Goal: Task Accomplishment & Management: Use online tool/utility

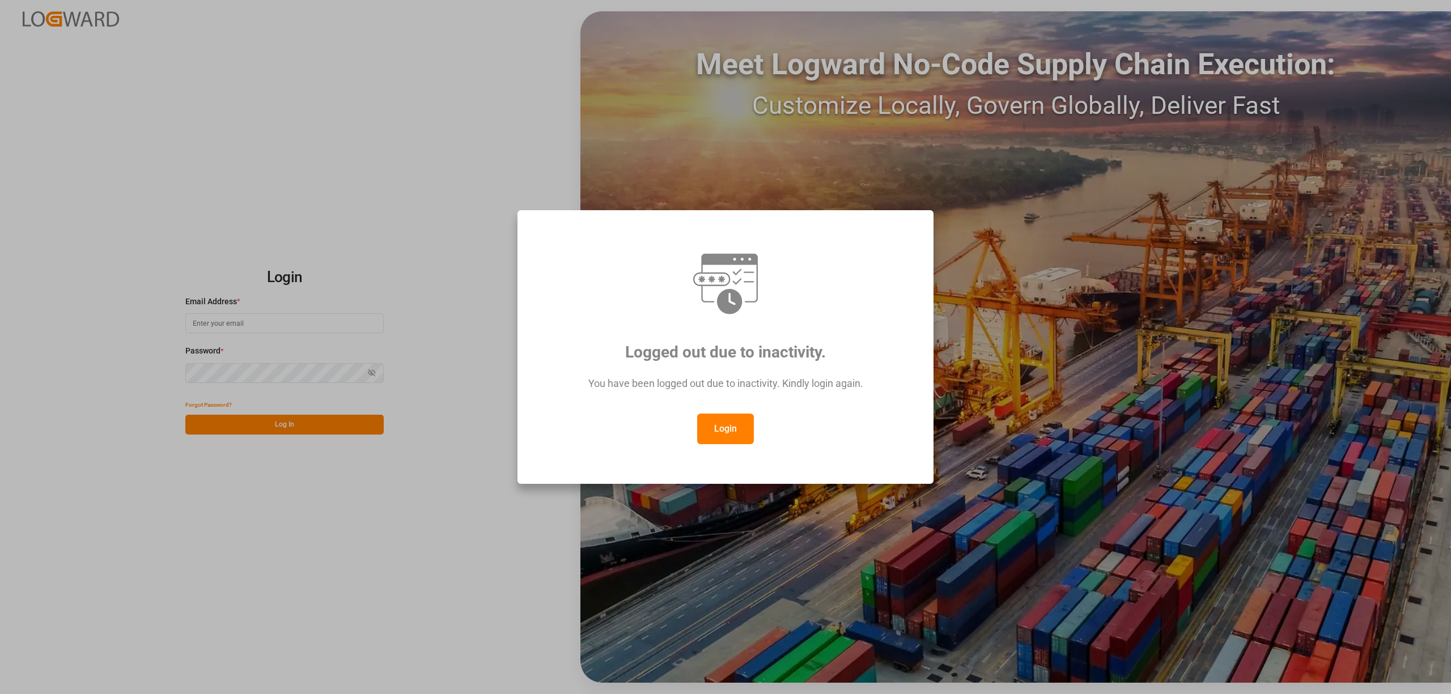
click at [733, 427] on button "Login" at bounding box center [725, 429] width 57 height 31
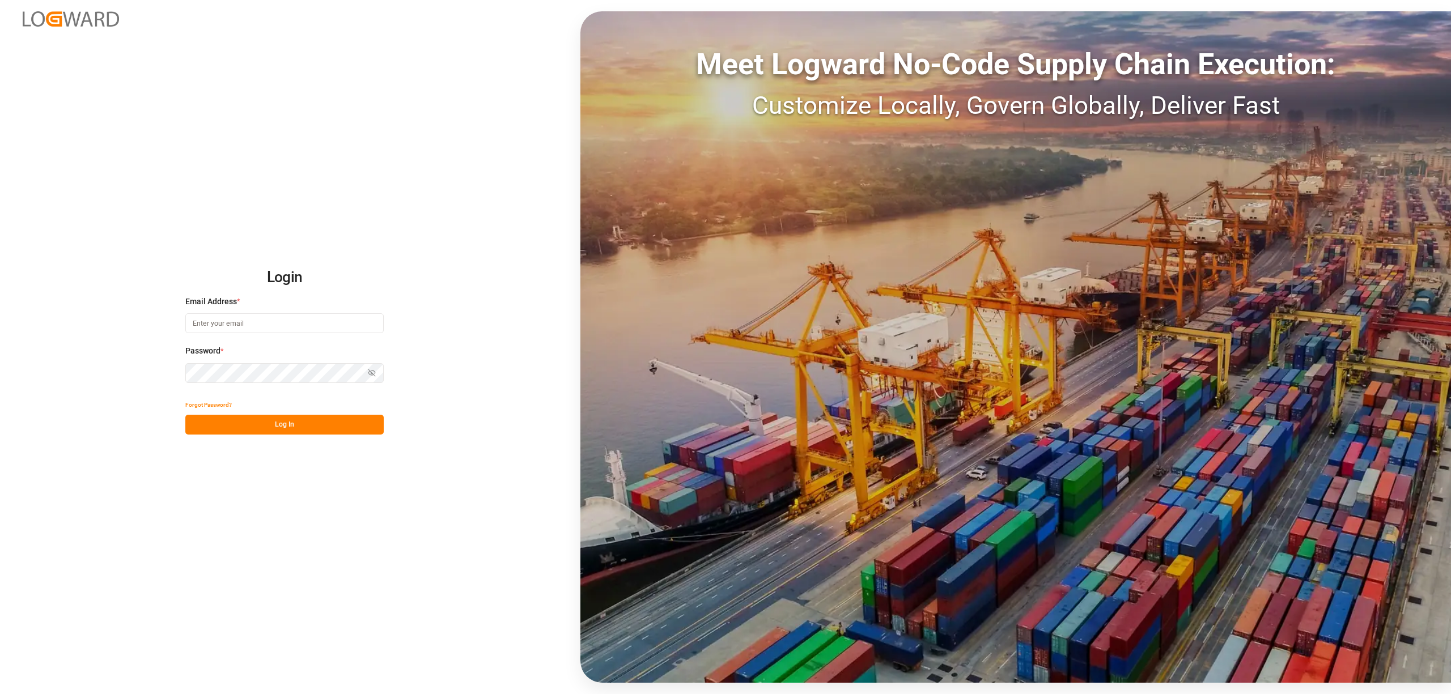
click at [204, 330] on input at bounding box center [284, 323] width 198 height 20
type input "inge.niegsch@rhenus.com"
click at [260, 423] on button "Log In" at bounding box center [284, 425] width 198 height 20
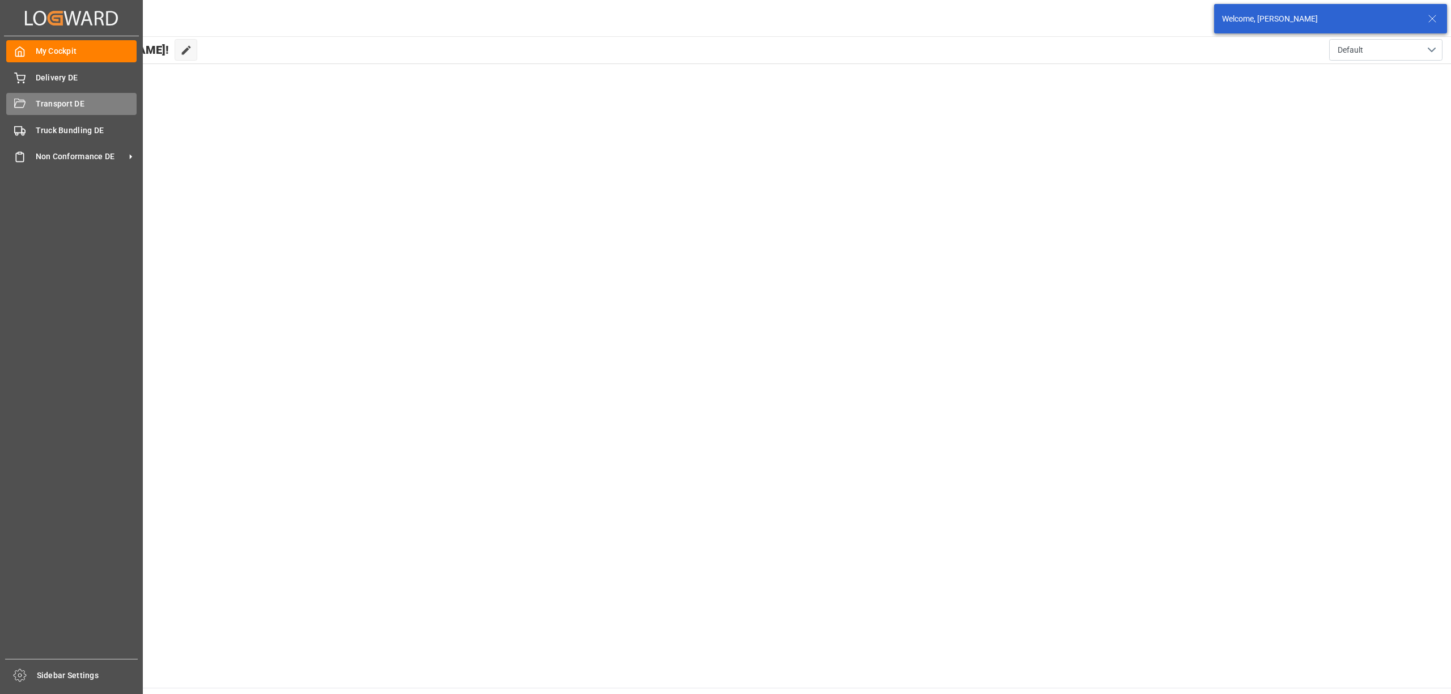
click at [25, 101] on div "Transport DE Transport DE" at bounding box center [71, 104] width 130 height 22
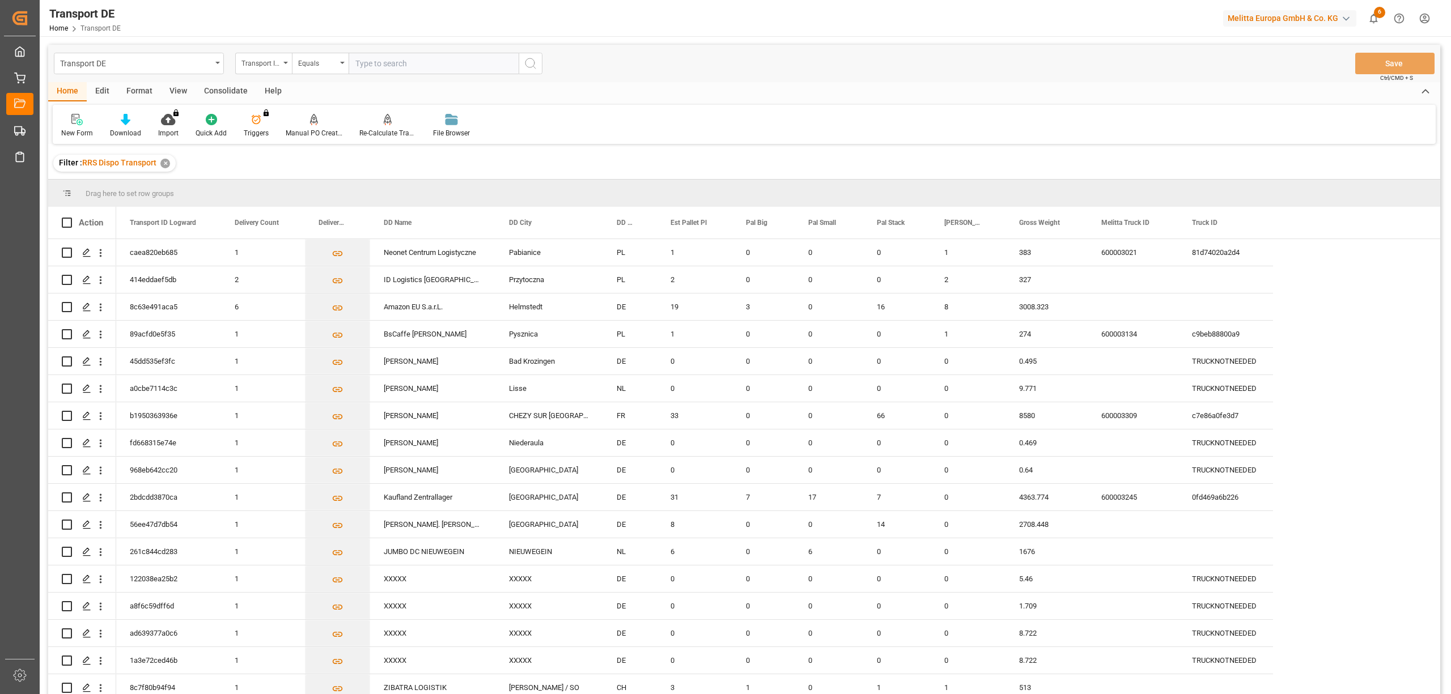
click at [229, 93] on div "Consolidate" at bounding box center [225, 91] width 61 height 19
click at [90, 126] on div "Consolidation List" at bounding box center [89, 125] width 73 height 25
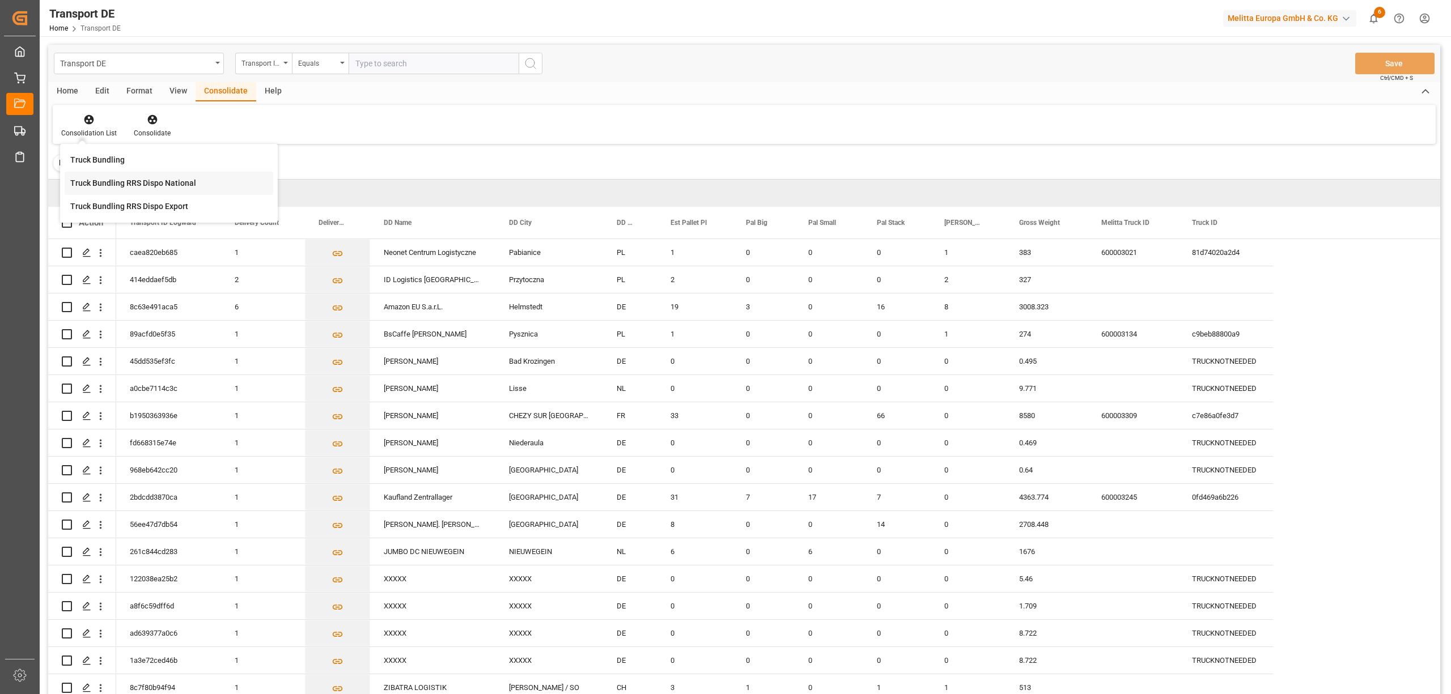
click at [130, 186] on div "Truck Bundling RRS Dispo National" at bounding box center [133, 183] width 126 height 12
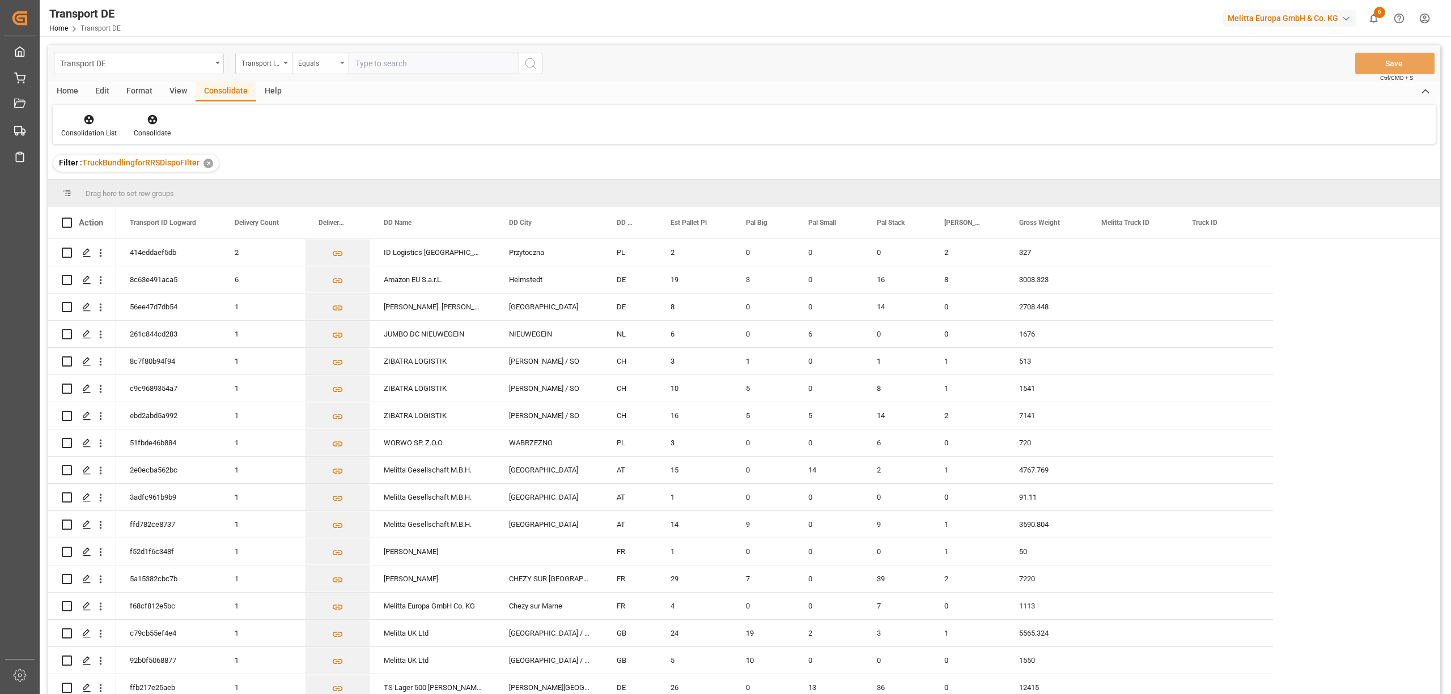
click at [298, 64] on div "Equals" at bounding box center [317, 62] width 39 height 13
click at [334, 187] on div "Starts with" at bounding box center [376, 187] width 169 height 24
type input "56ee47d7db54"
click at [537, 63] on button "search button" at bounding box center [530, 64] width 24 height 22
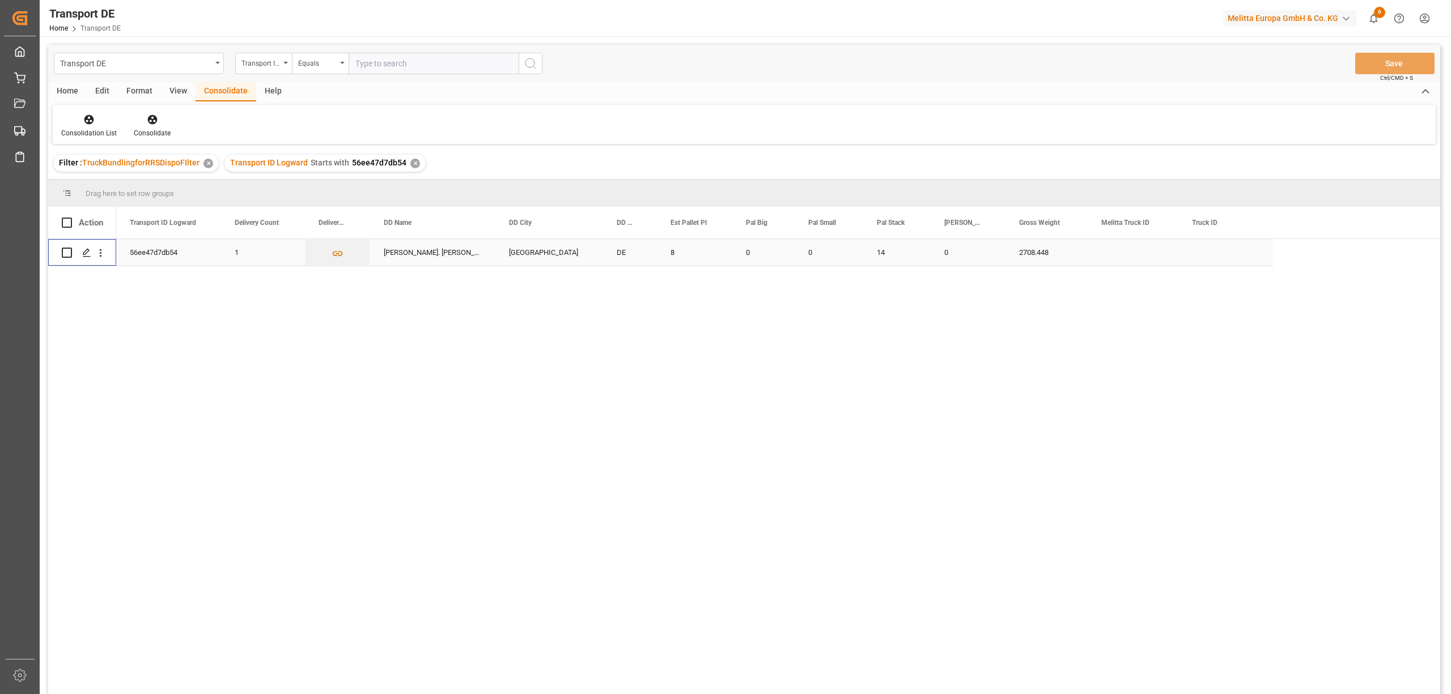
click at [63, 250] on input "Press Space to toggle row selection (unchecked)" at bounding box center [67, 253] width 10 height 10
checkbox input "true"
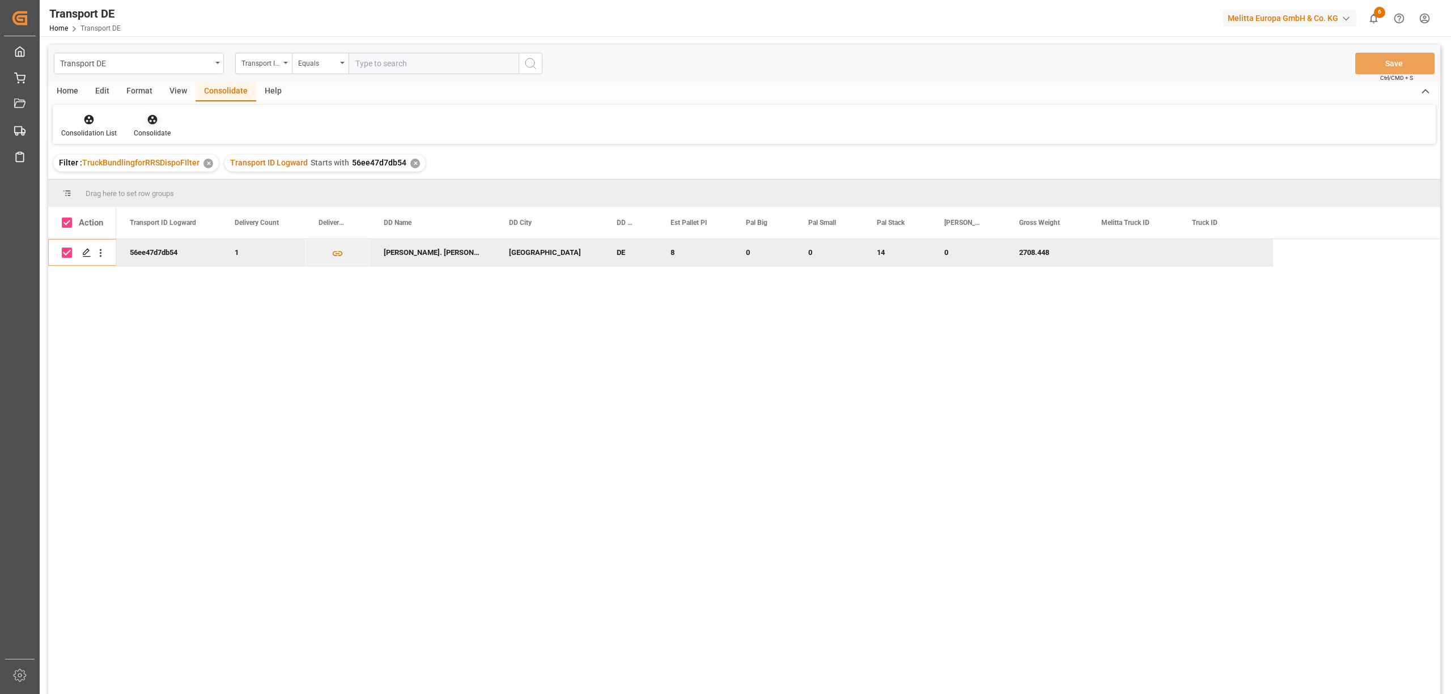
click at [150, 120] on icon at bounding box center [152, 119] width 11 height 11
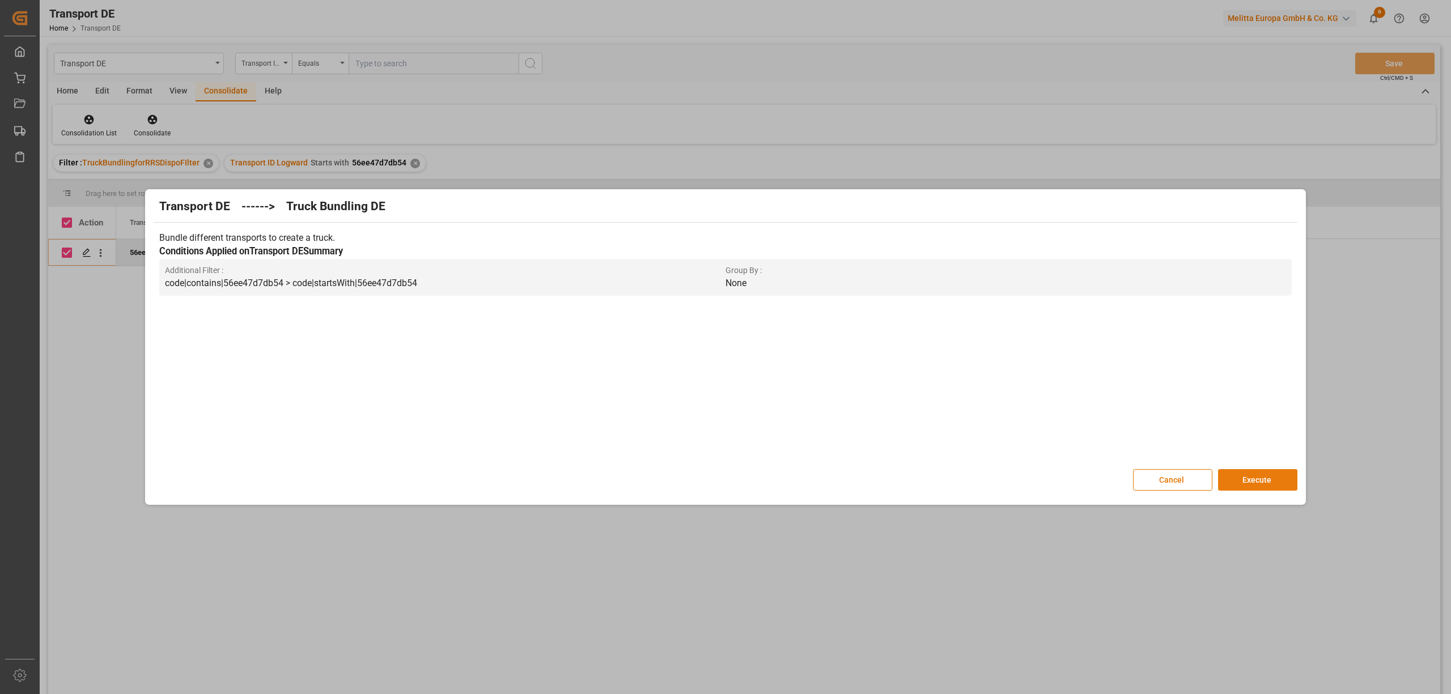
click at [1258, 486] on button "Execute" at bounding box center [1257, 480] width 79 height 22
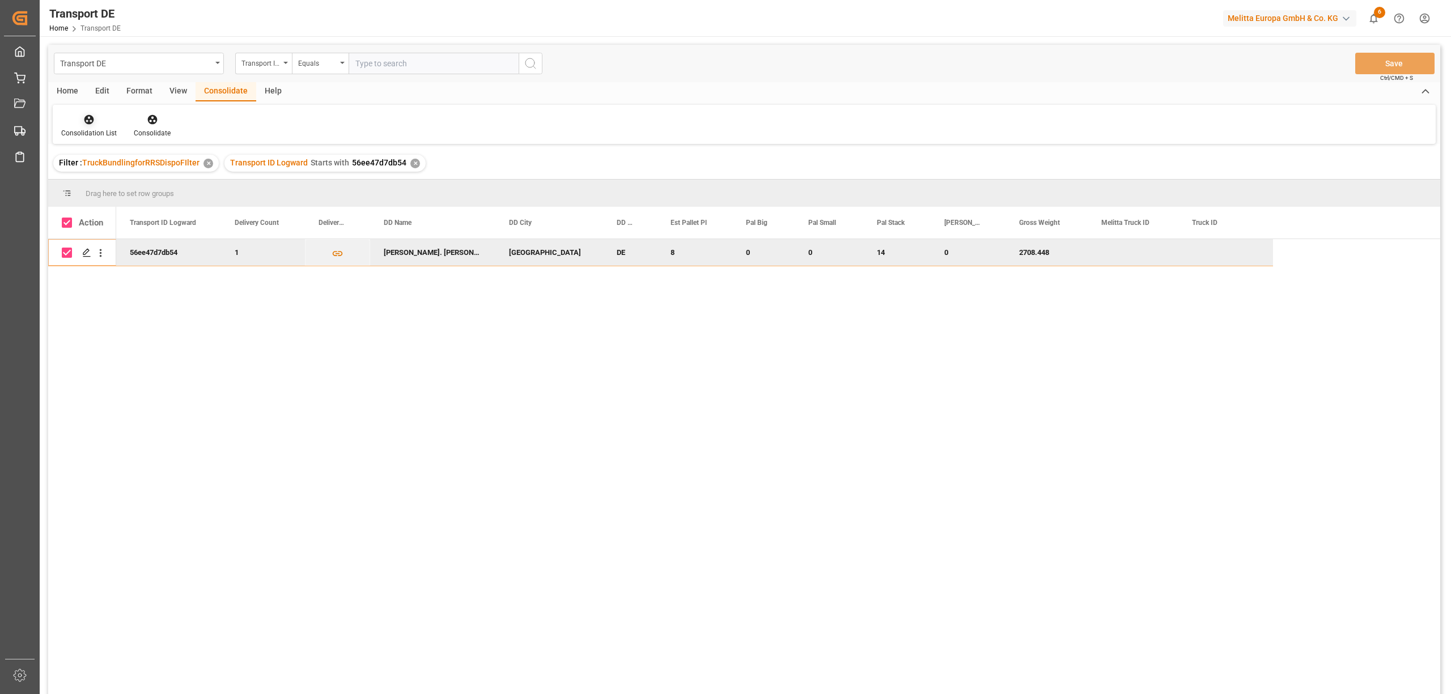
click at [84, 125] on icon at bounding box center [88, 119] width 11 height 11
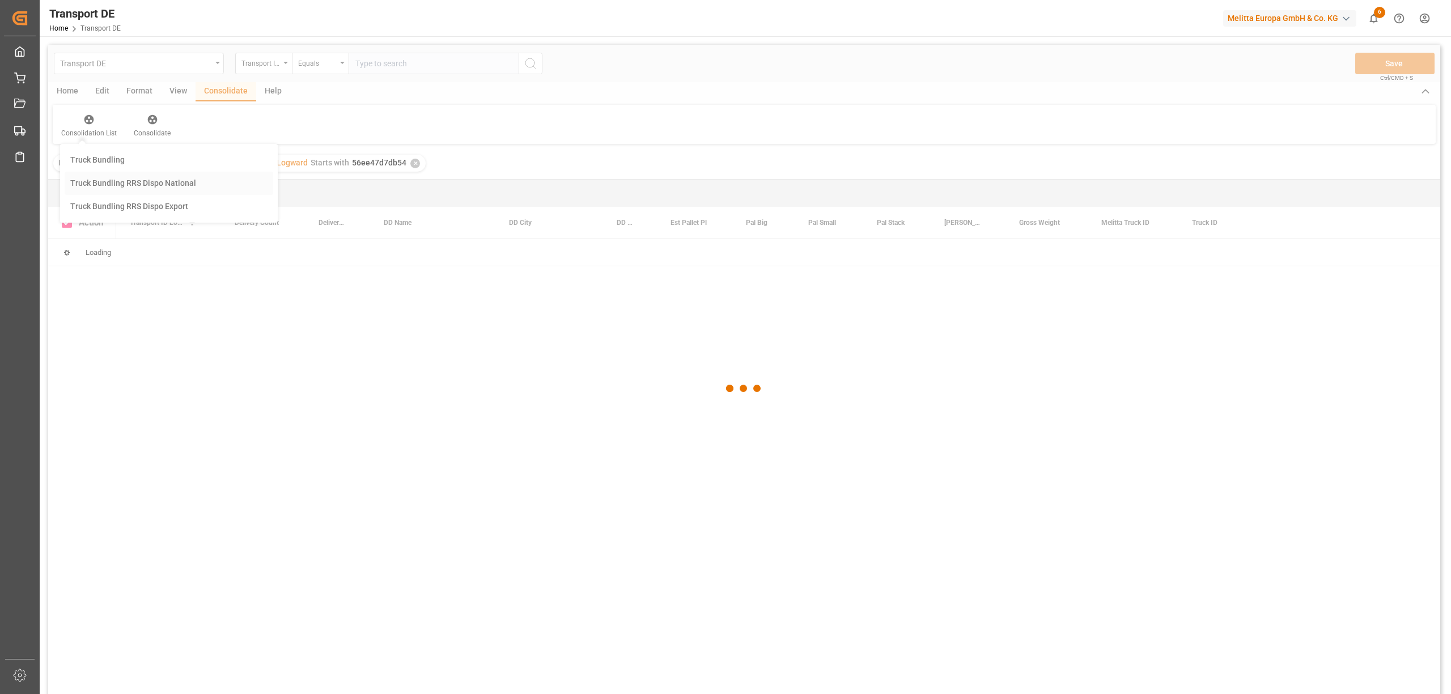
click at [105, 185] on div "Transport DE Transport ID Logward Equals Save Ctrl/CMD + S Home Edit Format Vie…" at bounding box center [744, 384] width 1392 height 679
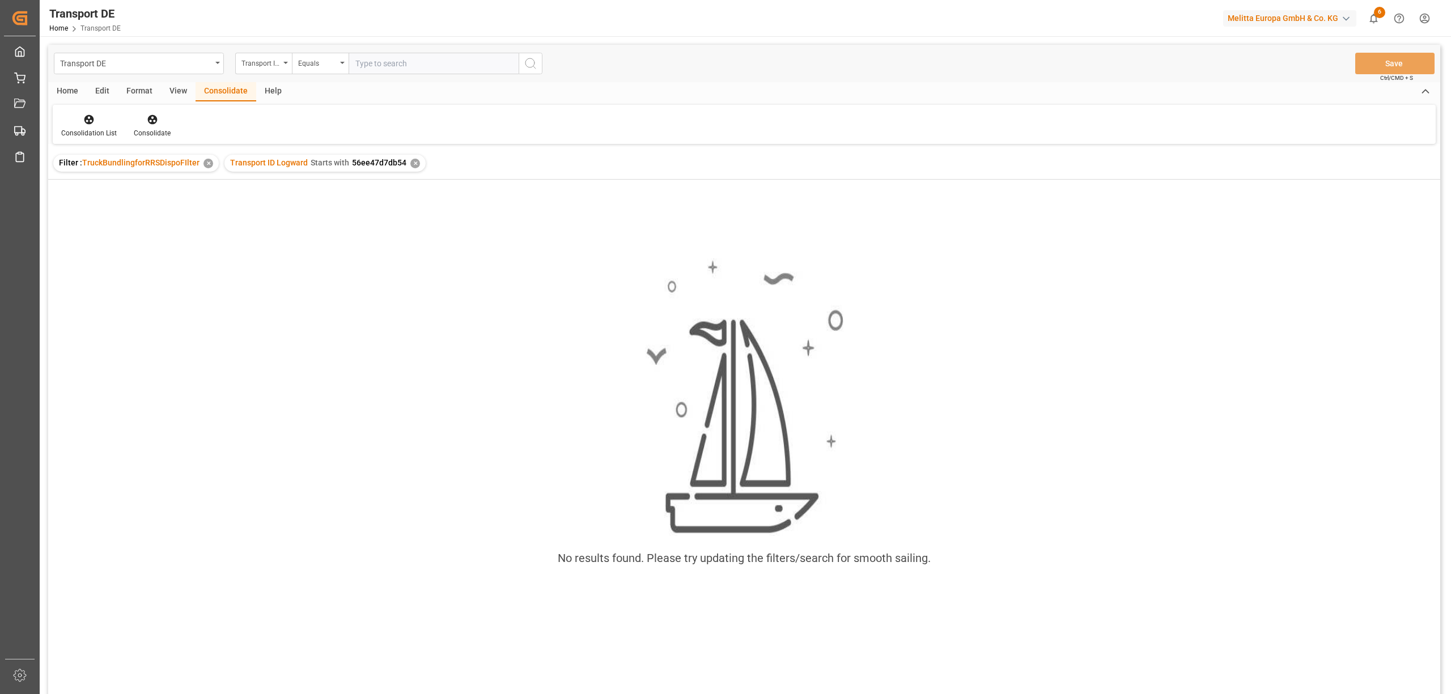
click at [411, 162] on div "✕" at bounding box center [415, 164] width 10 height 10
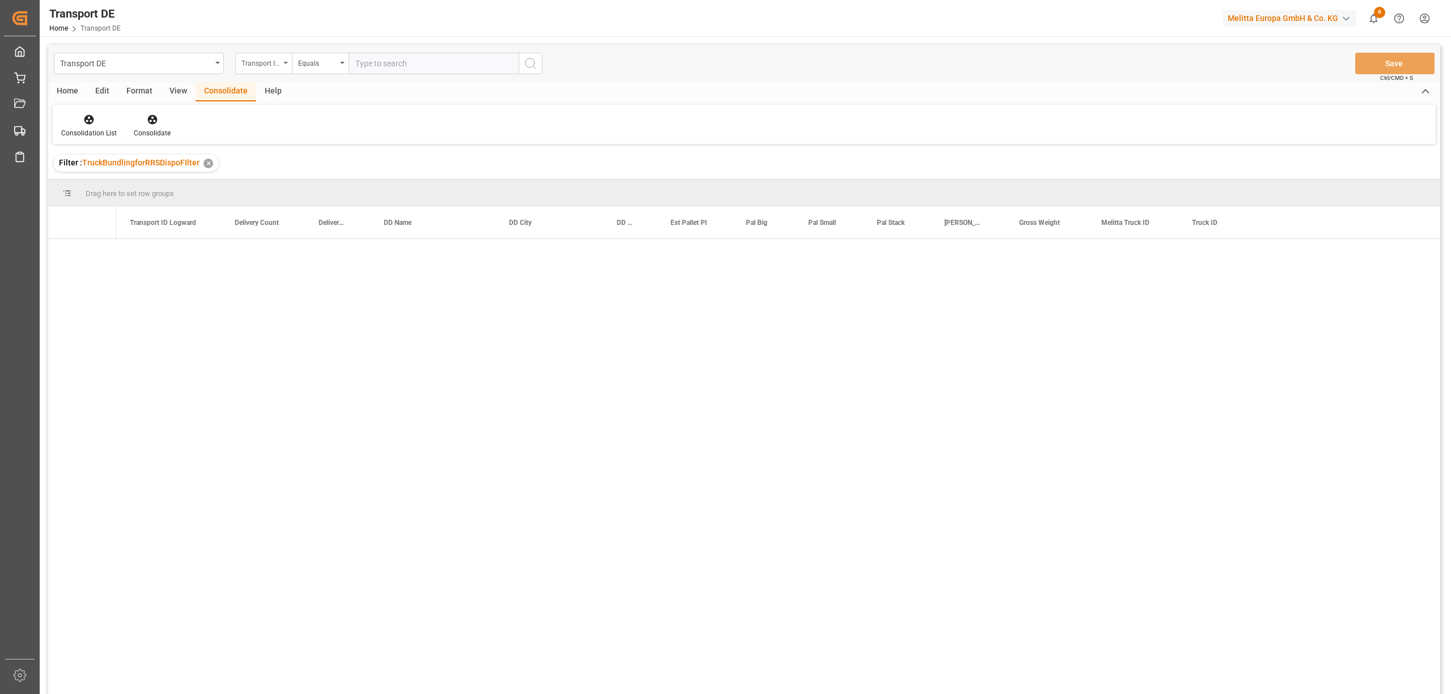
click at [247, 66] on div "Transport ID Logward" at bounding box center [260, 62] width 39 height 13
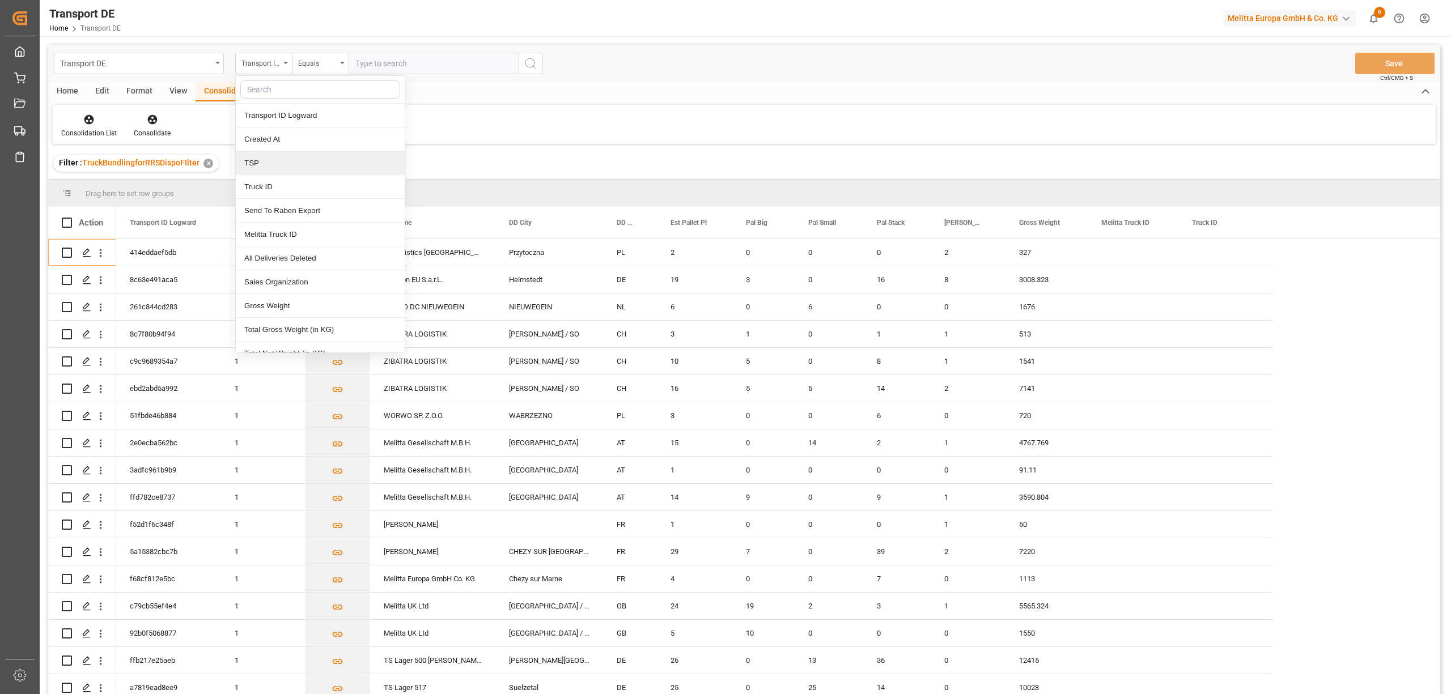
drag, startPoint x: 273, startPoint y: 165, endPoint x: 289, endPoint y: 139, distance: 31.0
click at [273, 165] on div "TSP" at bounding box center [320, 163] width 169 height 24
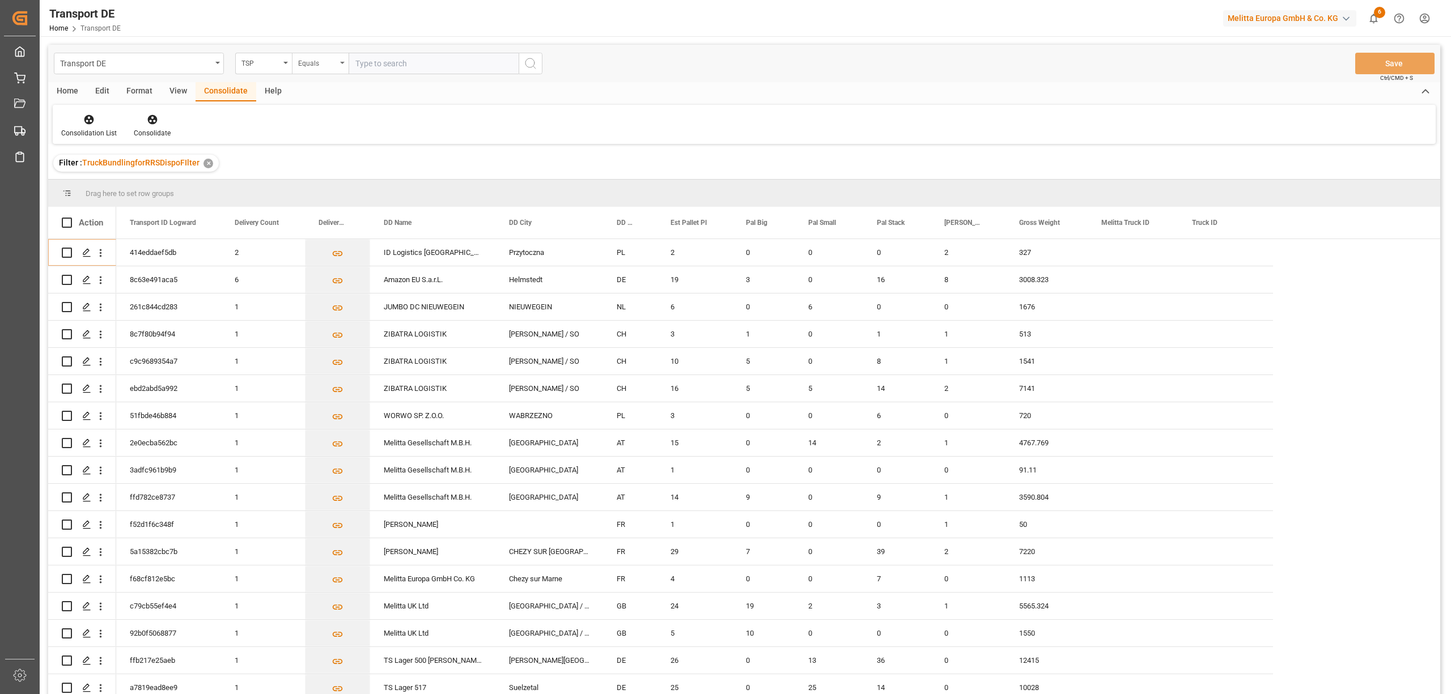
click at [307, 63] on div "Equals" at bounding box center [317, 62] width 39 height 13
click at [339, 187] on div "Starts with" at bounding box center [376, 187] width 169 height 24
type input "Raben"
click at [532, 64] on icon "search button" at bounding box center [531, 64] width 14 height 14
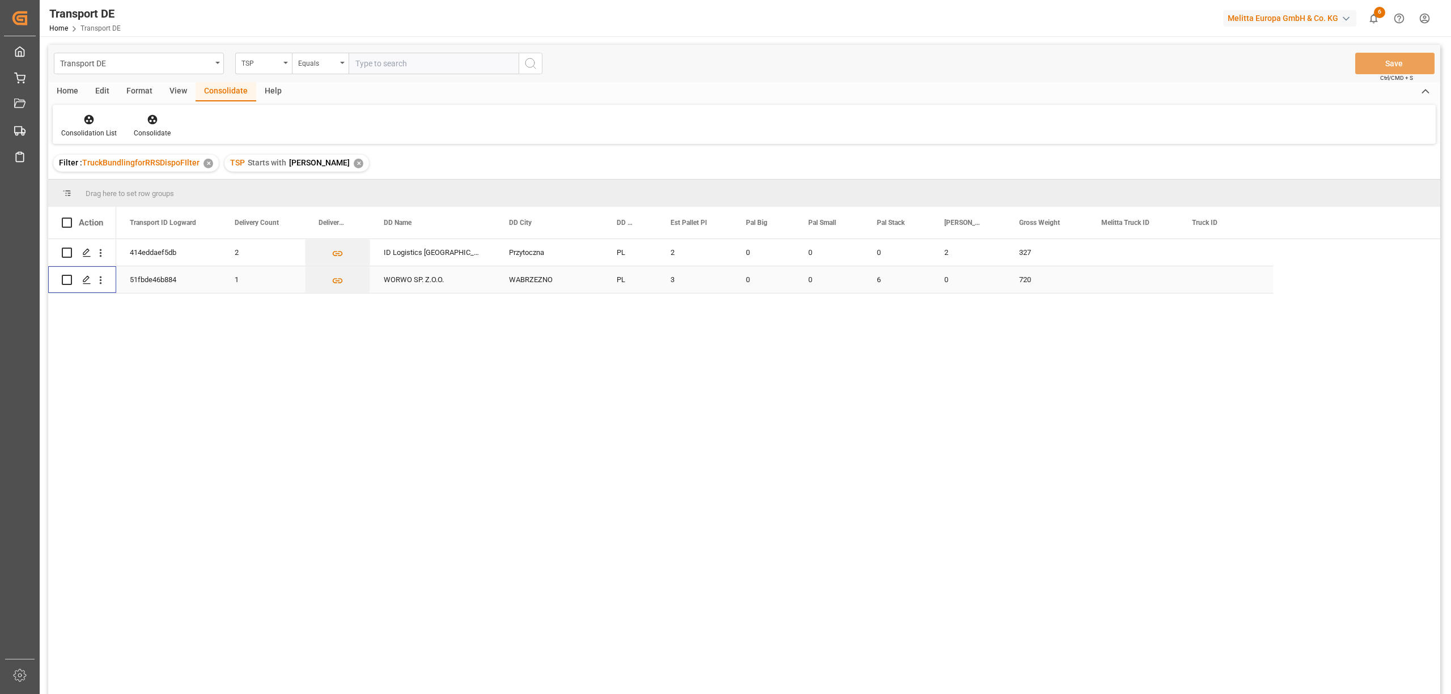
click at [65, 280] on input "Press Space to toggle row selection (unchecked)" at bounding box center [67, 280] width 10 height 10
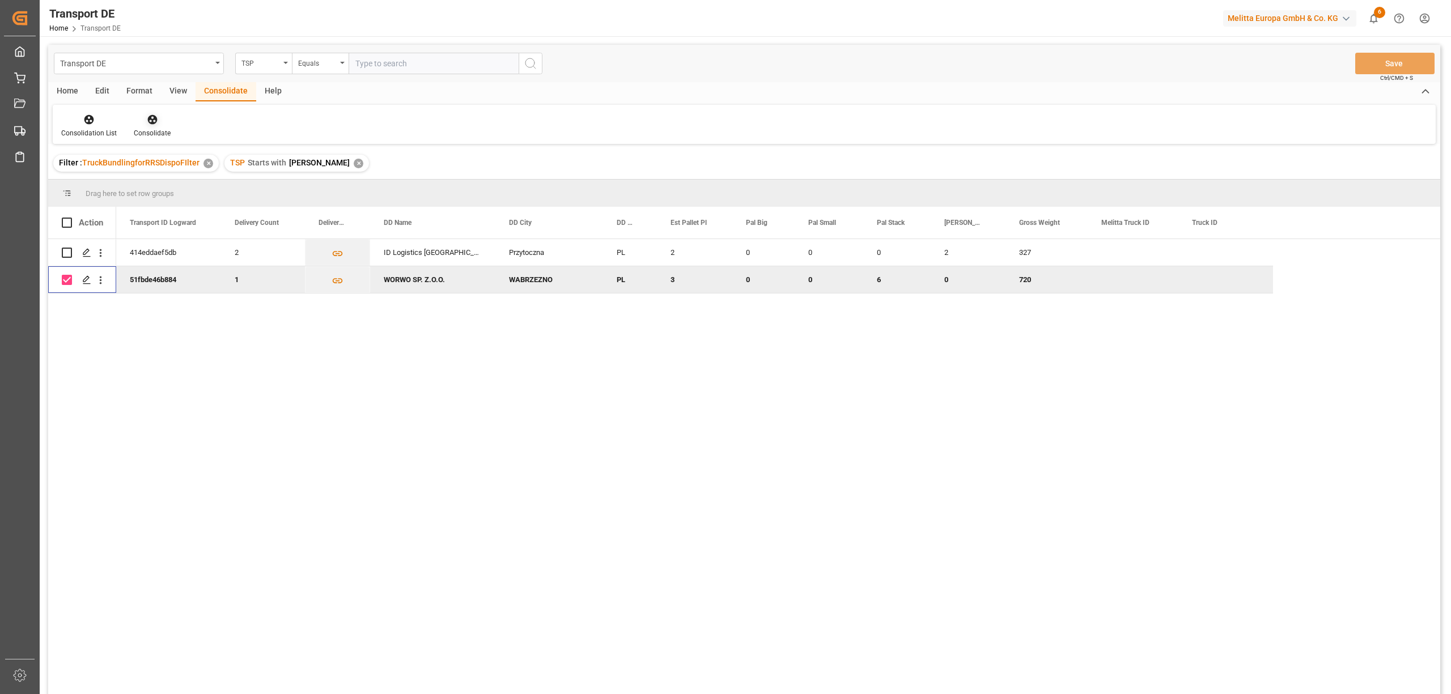
click at [152, 123] on icon at bounding box center [152, 120] width 10 height 10
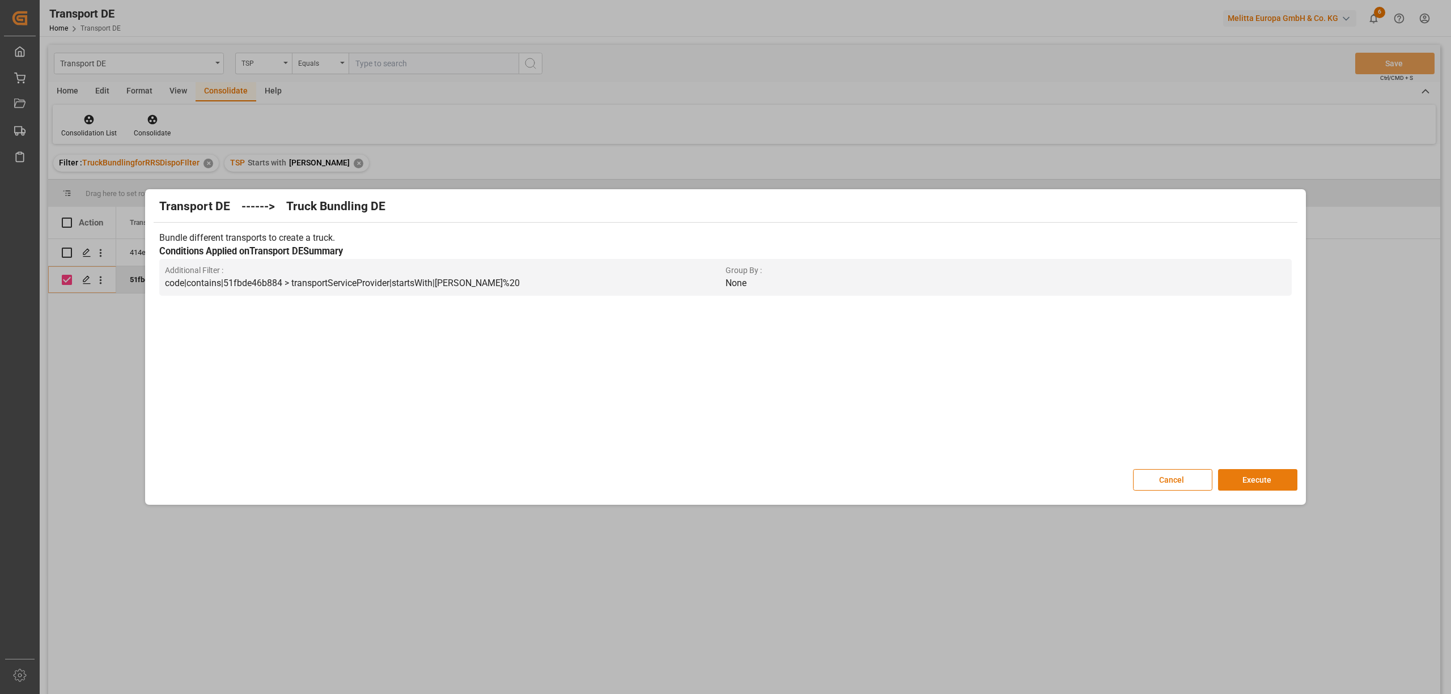
click at [1240, 479] on button "Execute" at bounding box center [1257, 480] width 79 height 22
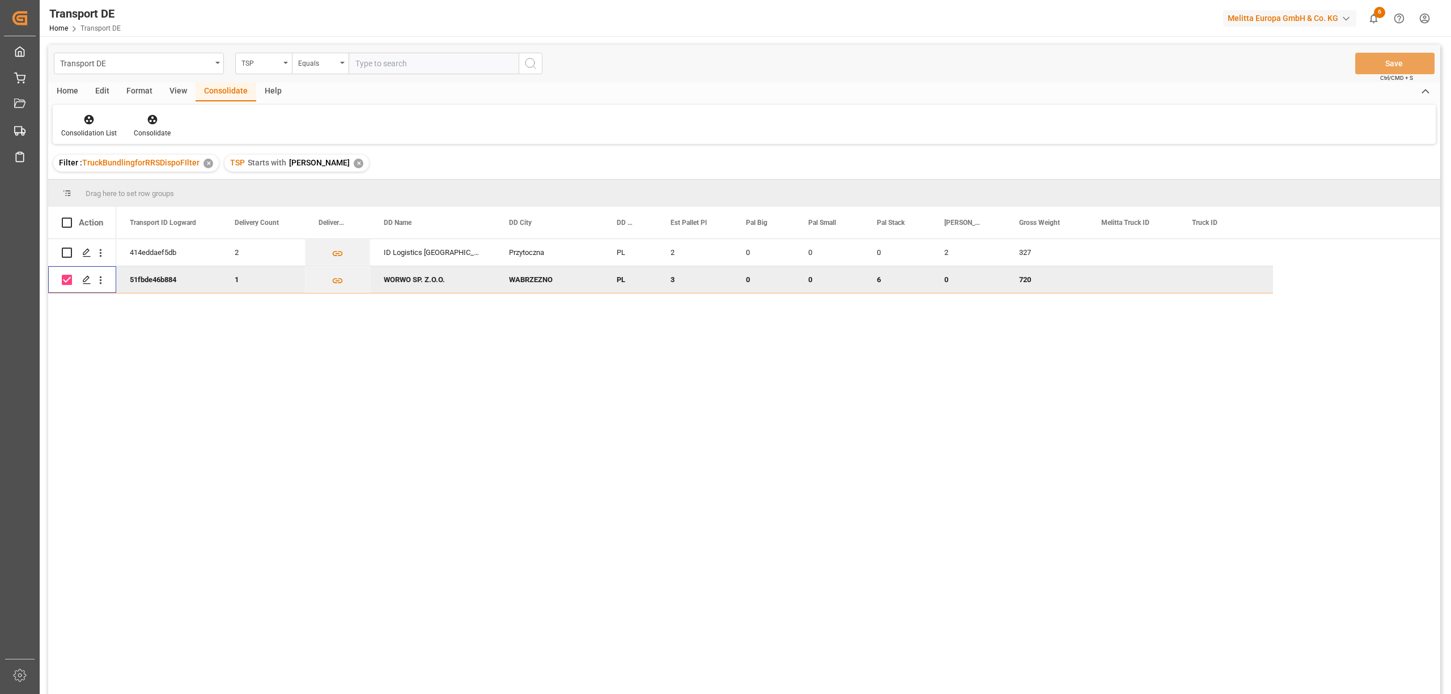
click at [68, 282] on input "Press Space to toggle row selection (checked)" at bounding box center [67, 280] width 10 height 10
checkbox input "false"
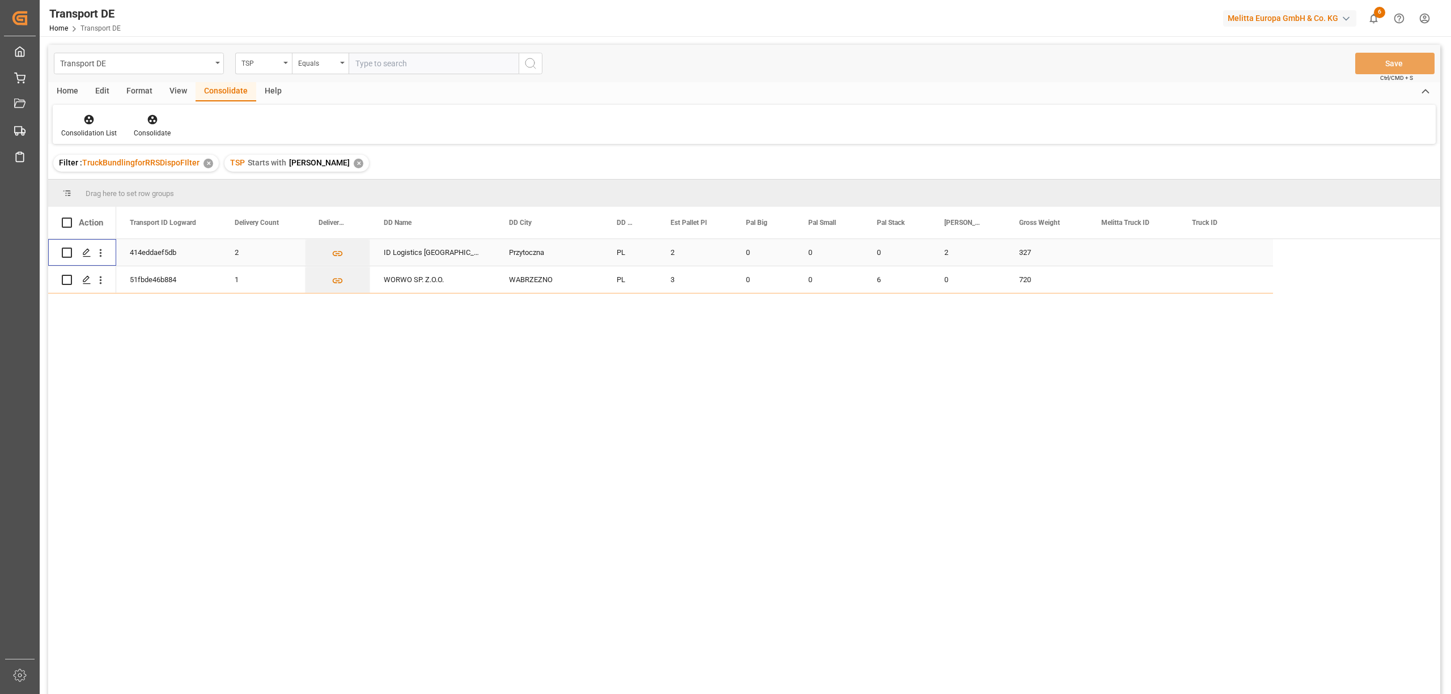
click at [67, 252] on input "Press Space to toggle row selection (unchecked)" at bounding box center [67, 253] width 10 height 10
checkbox input "true"
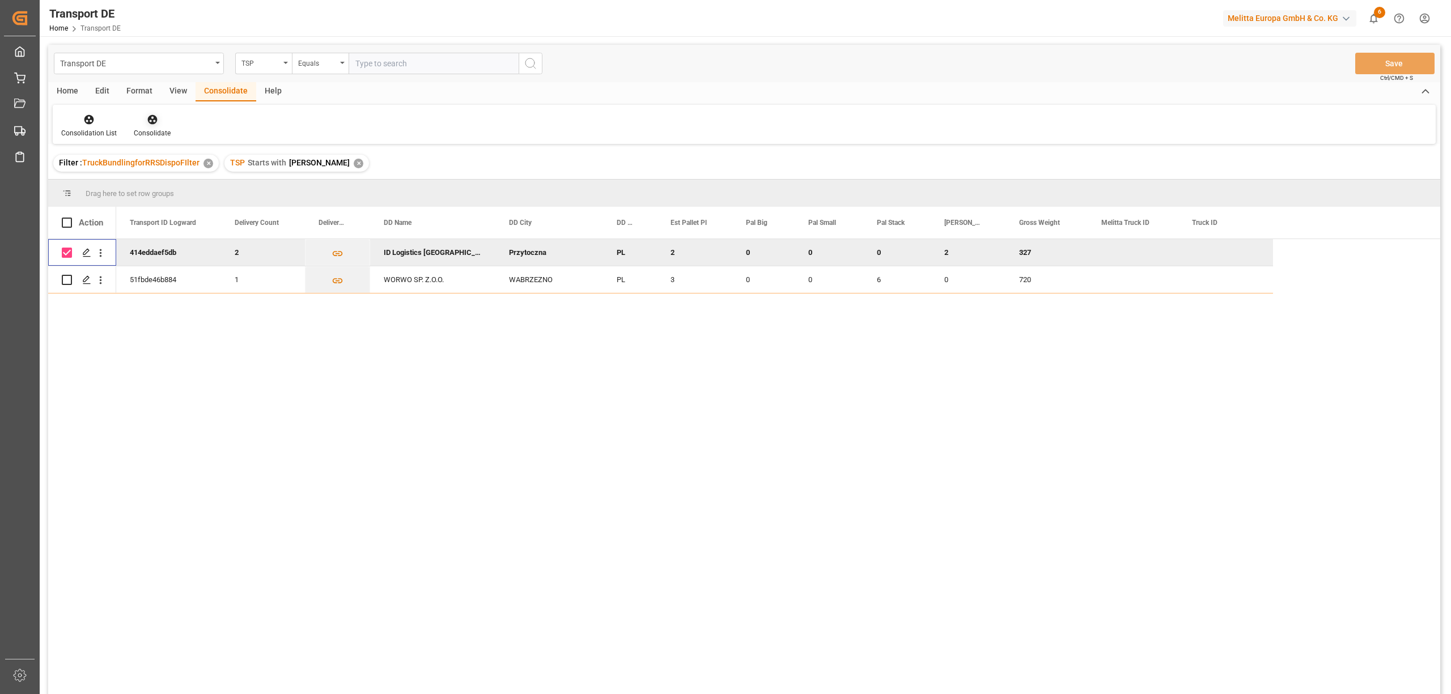
click at [154, 125] on icon at bounding box center [152, 119] width 11 height 11
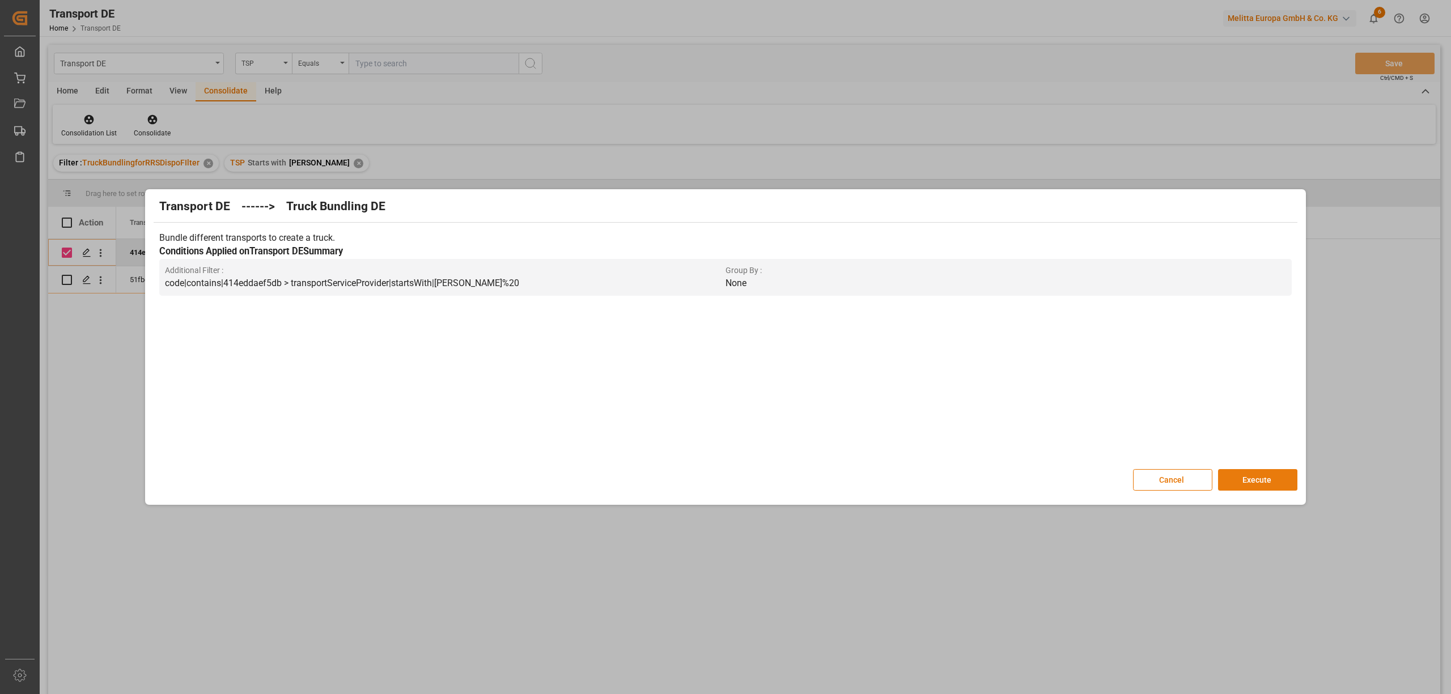
click at [1240, 482] on button "Execute" at bounding box center [1257, 480] width 79 height 22
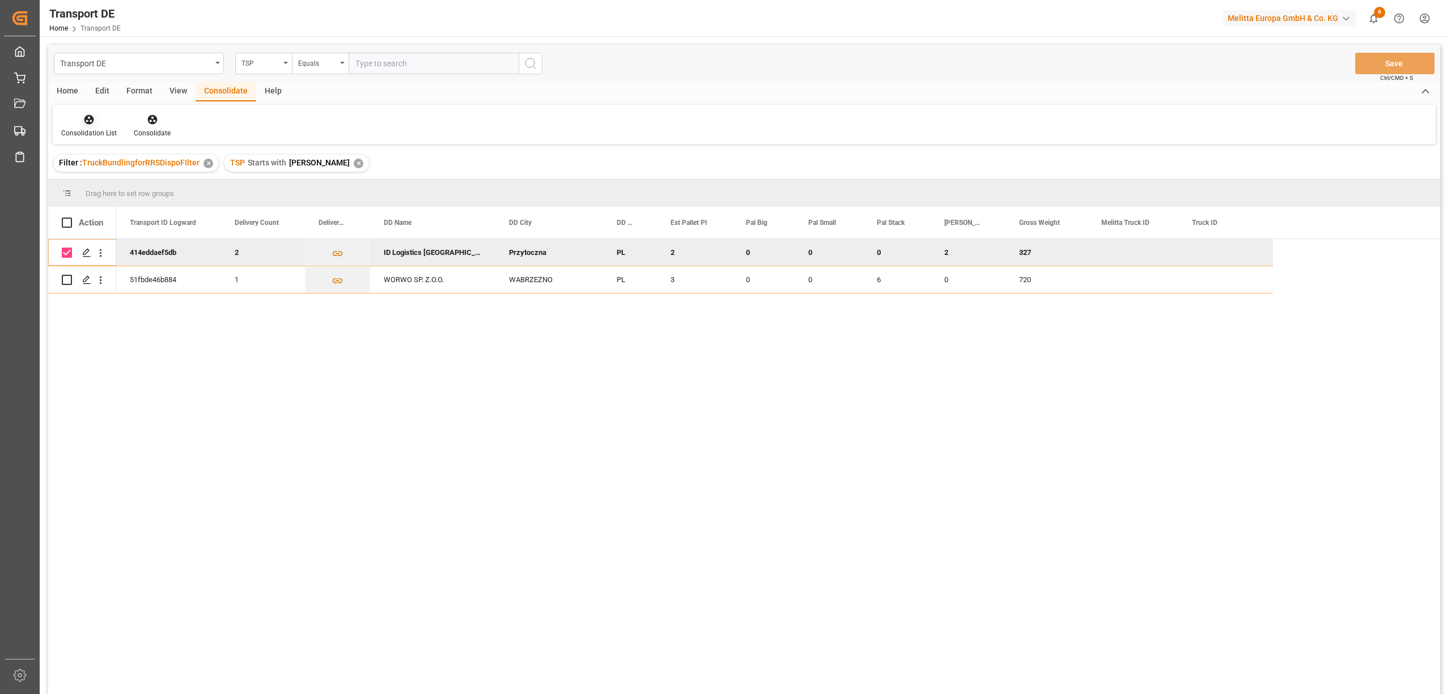
click at [80, 120] on div at bounding box center [89, 119] width 56 height 12
click at [129, 184] on div "Transport DE TSP Equals Save Ctrl/CMD + S Home Edit Format View Consolidate Hel…" at bounding box center [744, 384] width 1392 height 679
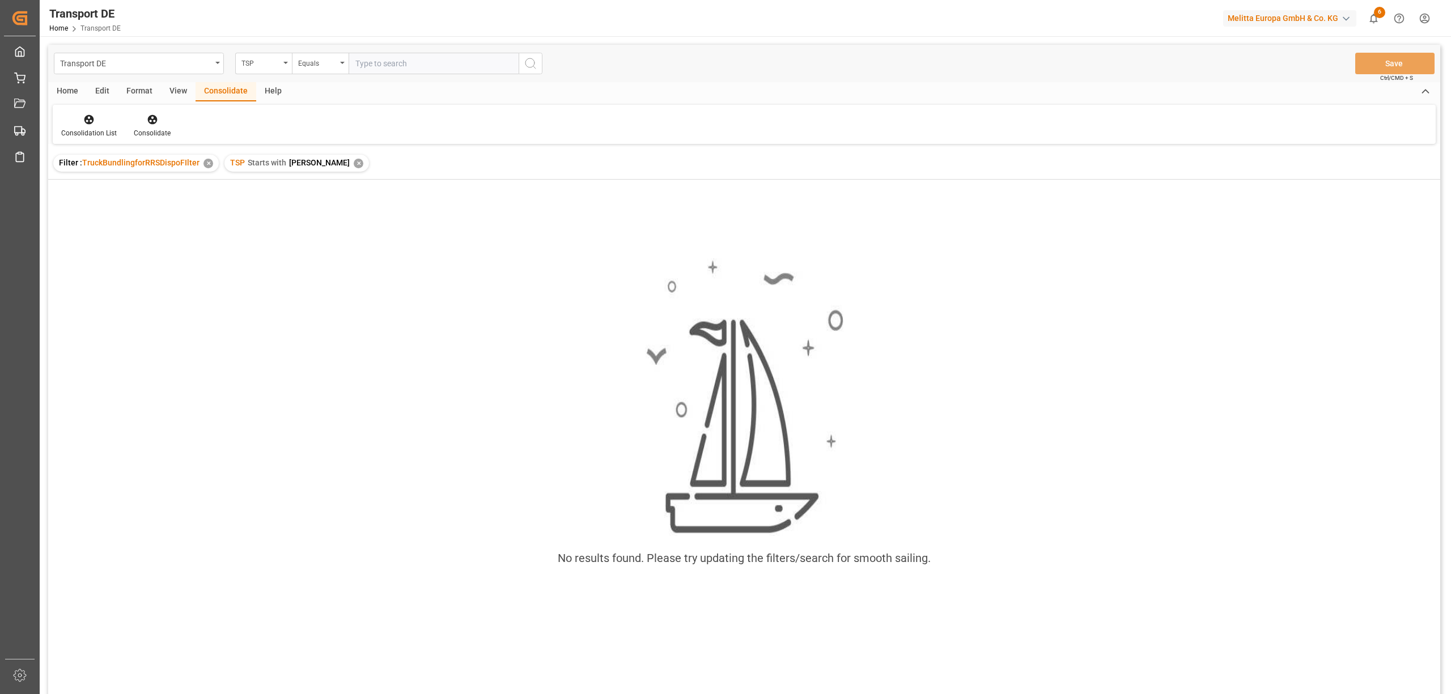
click at [354, 166] on div "✕" at bounding box center [359, 164] width 10 height 10
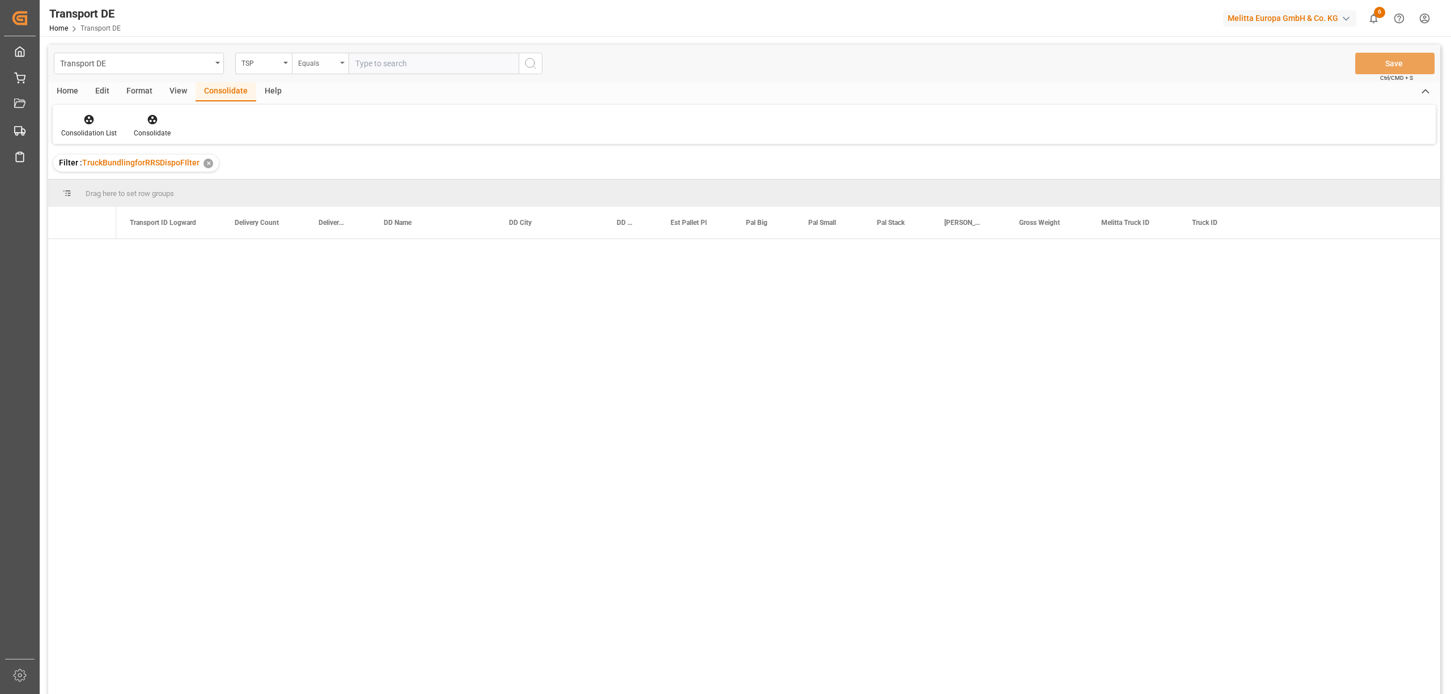
click at [314, 63] on div "Equals" at bounding box center [317, 62] width 39 height 13
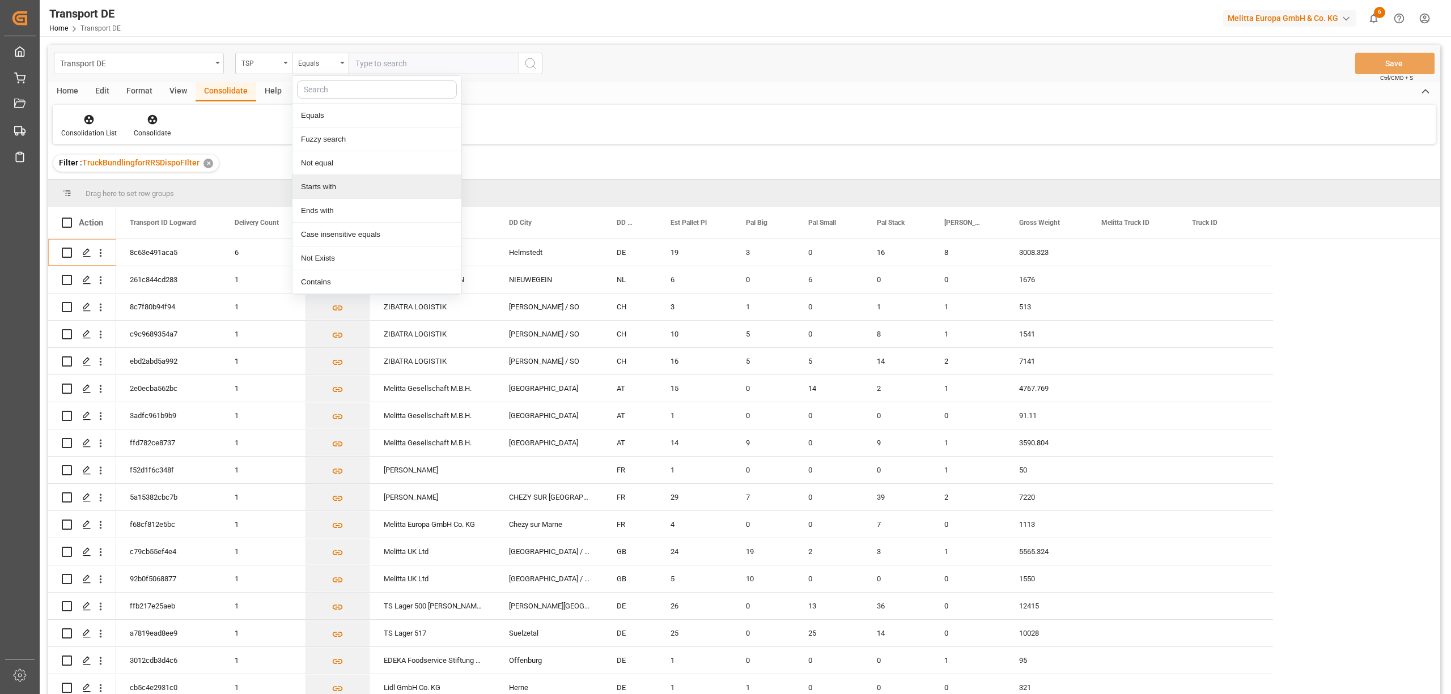
click at [320, 189] on div "Starts with" at bounding box center [376, 187] width 169 height 24
type input "Hartmann"
click at [526, 63] on icon "search button" at bounding box center [531, 64] width 14 height 14
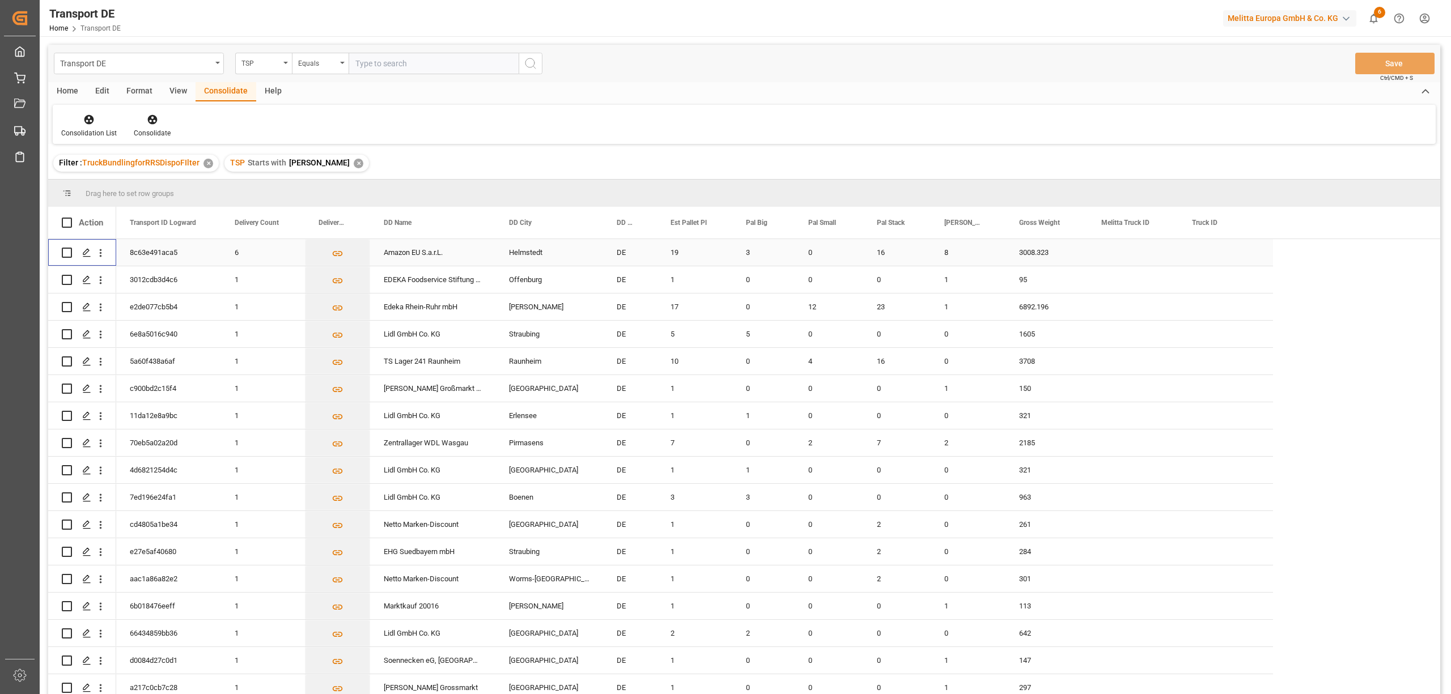
click at [69, 252] on input "Press Space to toggle row selection (unchecked)" at bounding box center [67, 253] width 10 height 10
checkbox input "true"
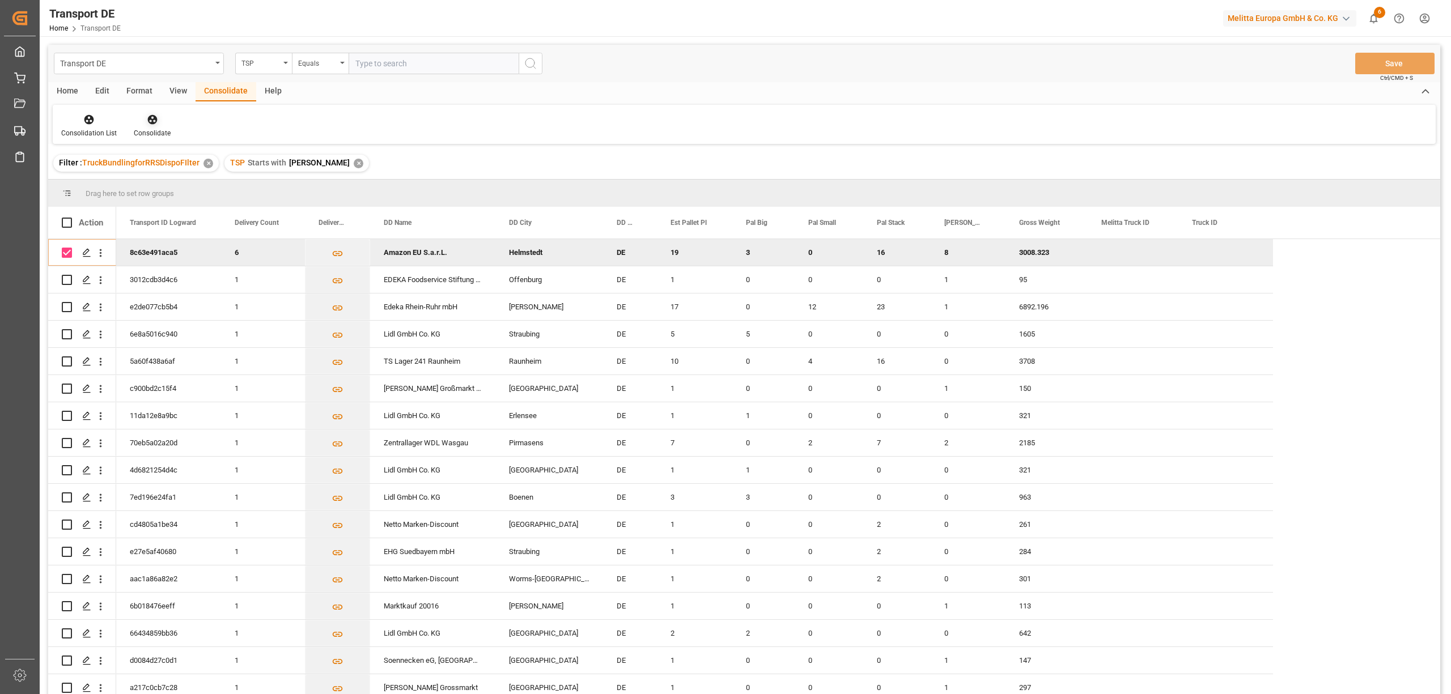
click at [153, 124] on icon at bounding box center [152, 119] width 11 height 11
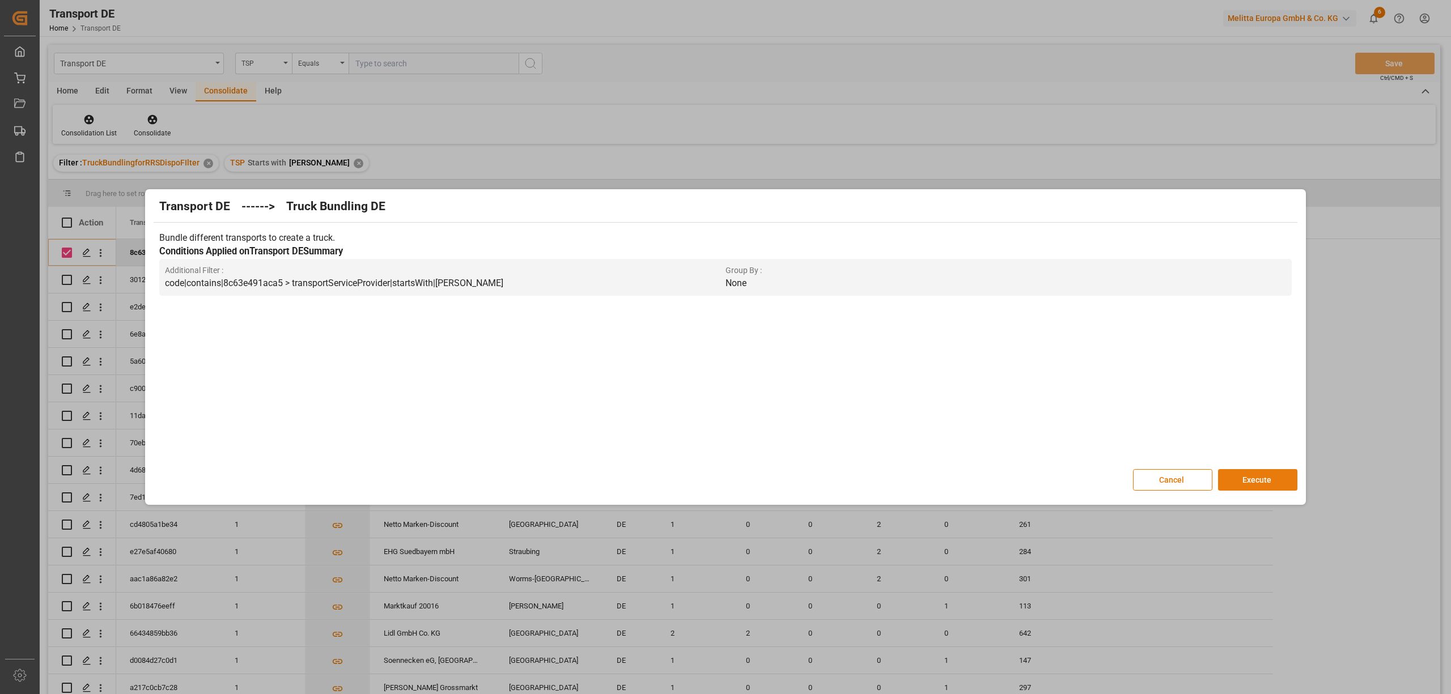
click at [1247, 477] on button "Execute" at bounding box center [1257, 480] width 79 height 22
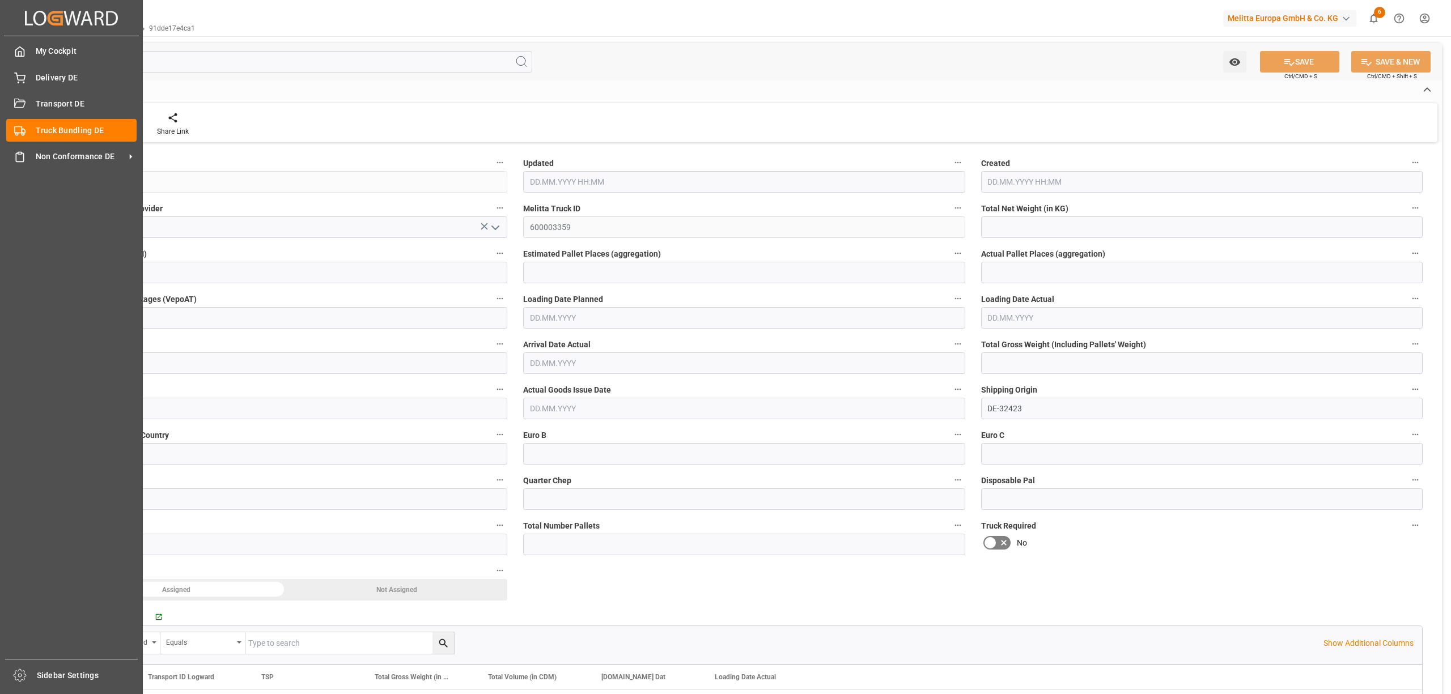
type input "1675.712"
type input "13366.64"
type input "8"
type input "0"
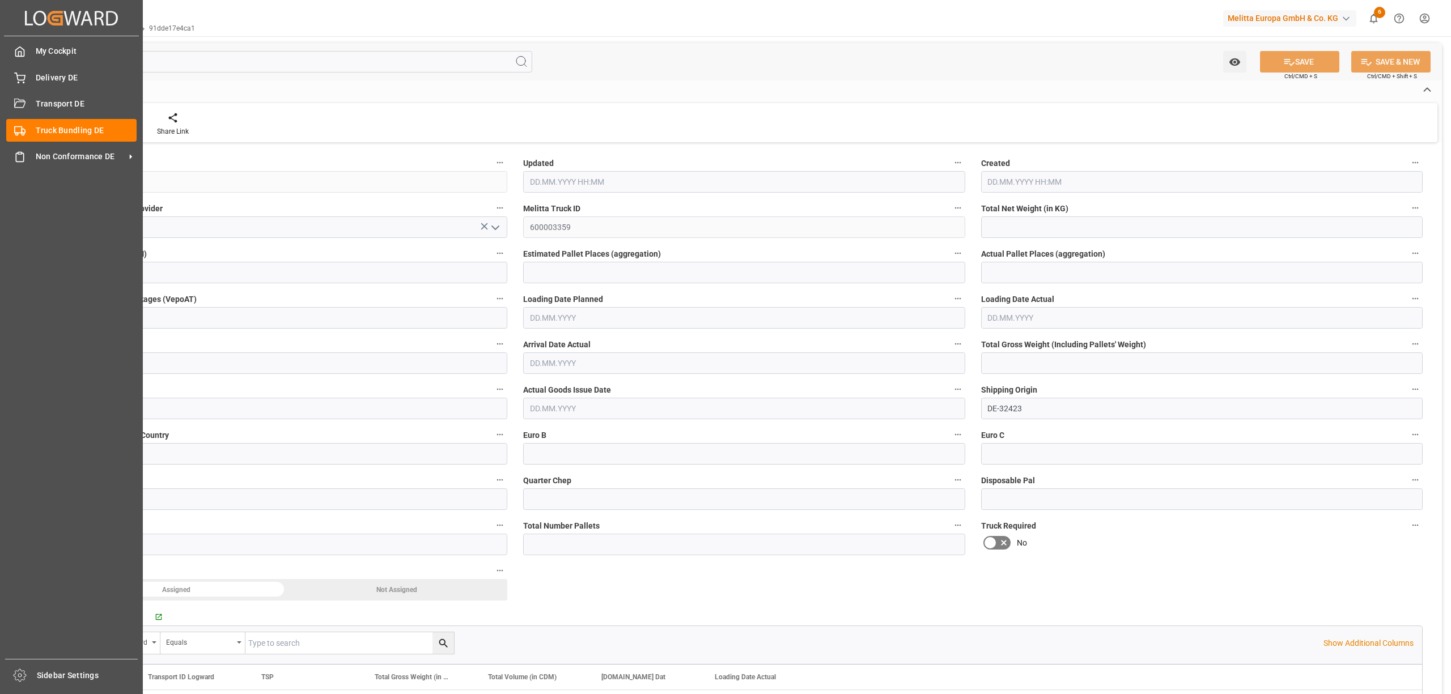
type input "2708.448"
type input "17"
type input "0"
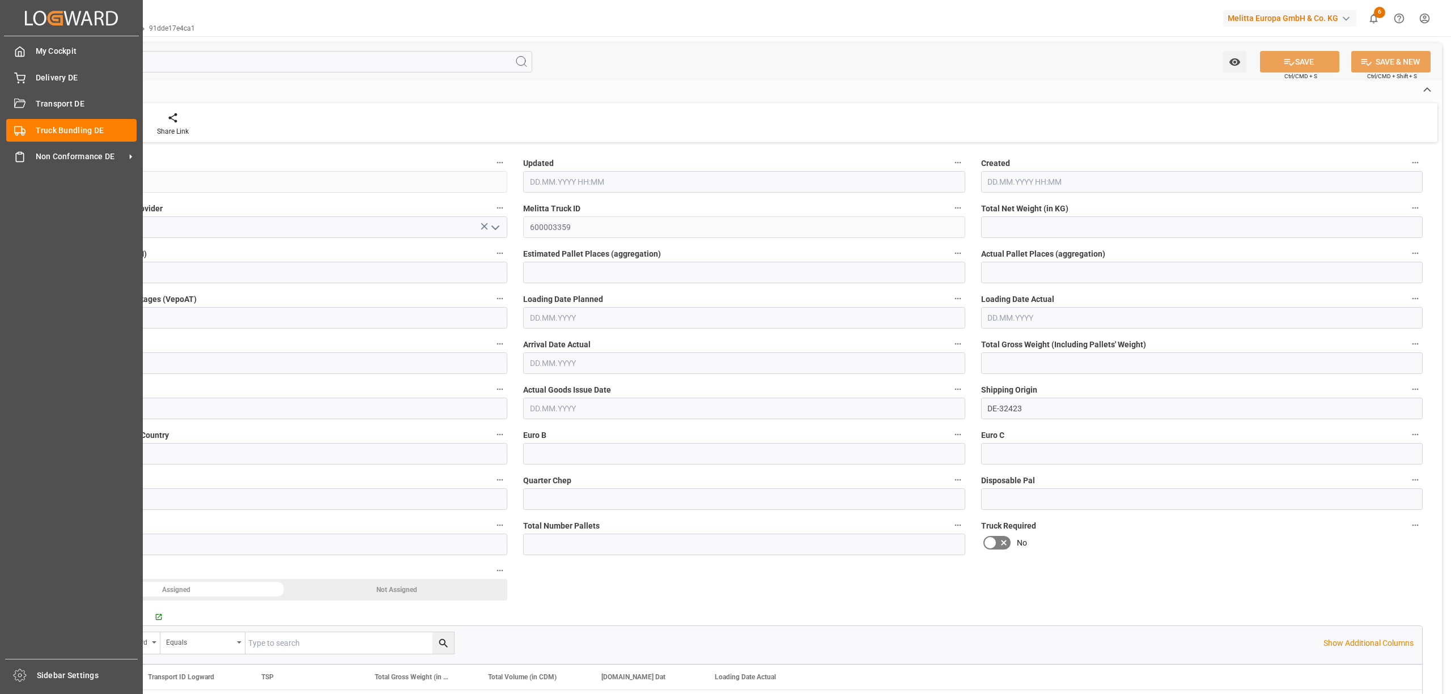
type input "0"
type input "08.10.2025 10:32"
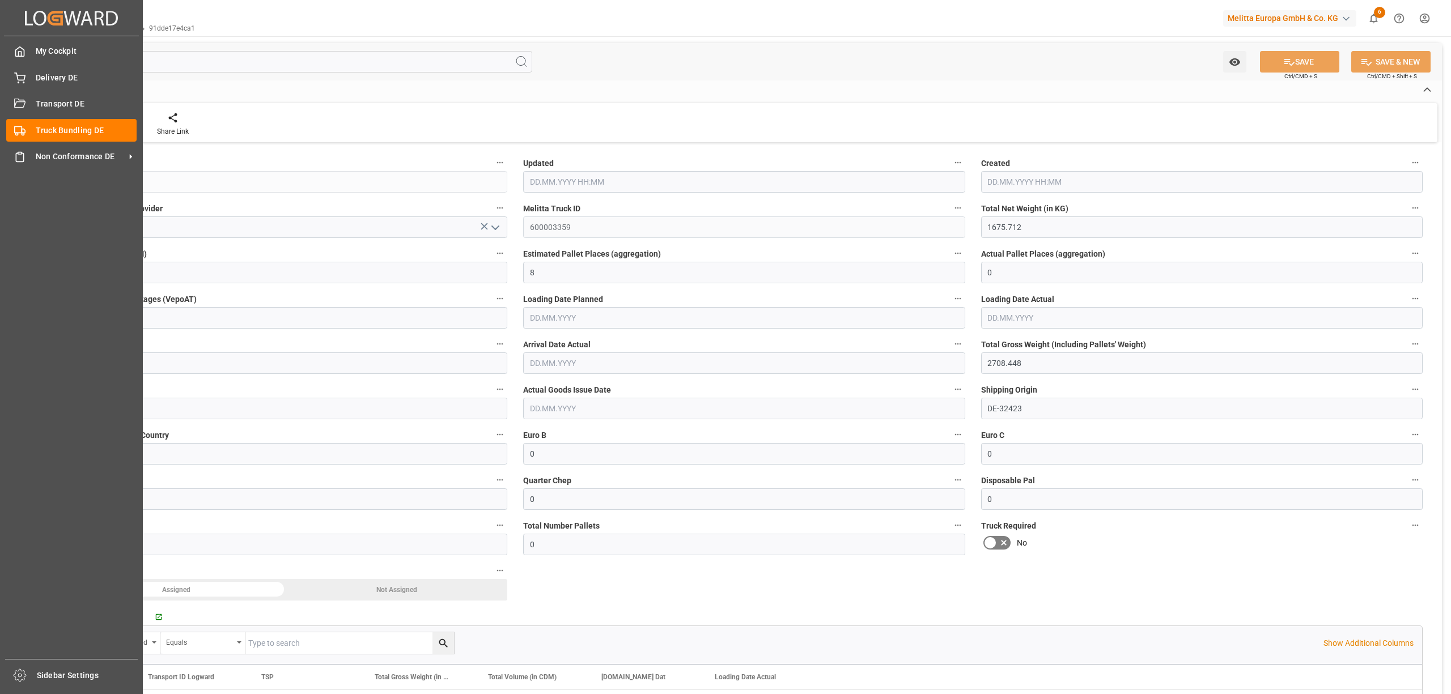
type input "08.10.2025 10:32"
type input "09.10.2025"
type input "13.10.2025"
type input "08.10.2025"
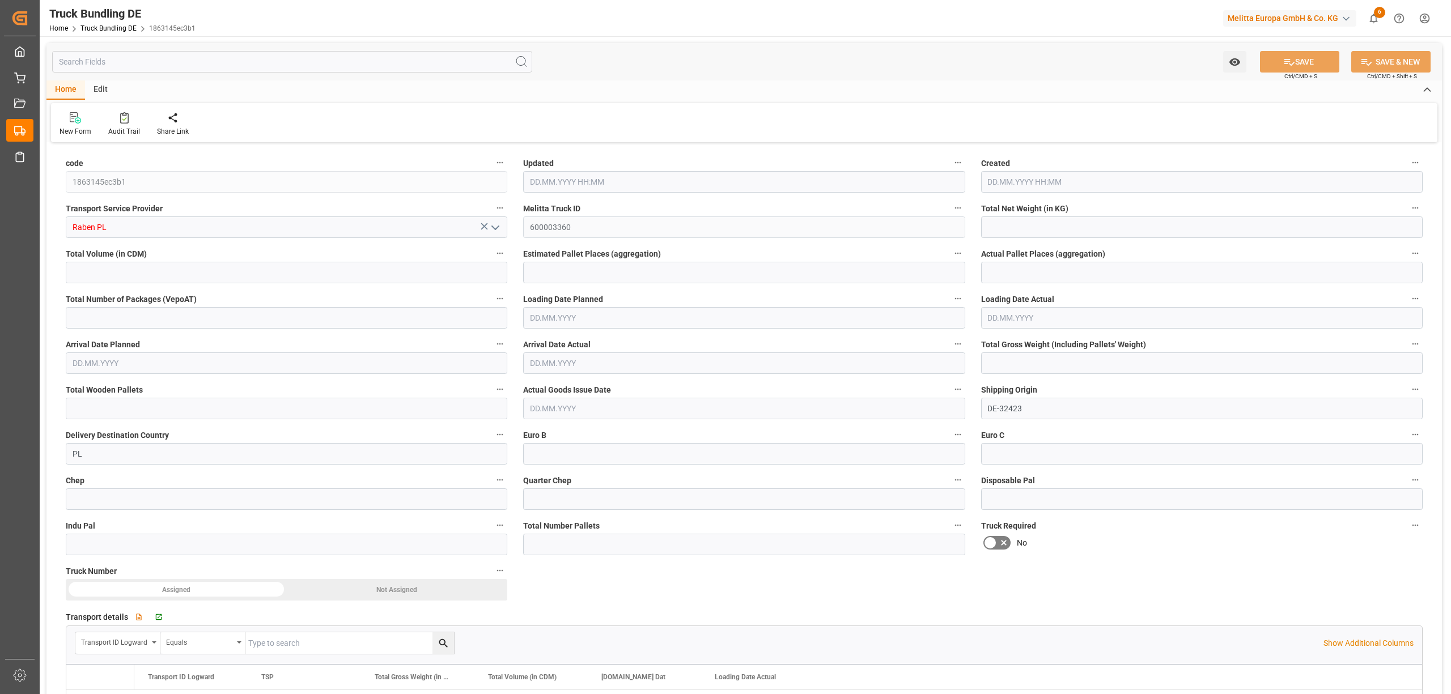
type input "445.44"
type input "4942.08"
type input "3"
type input "0"
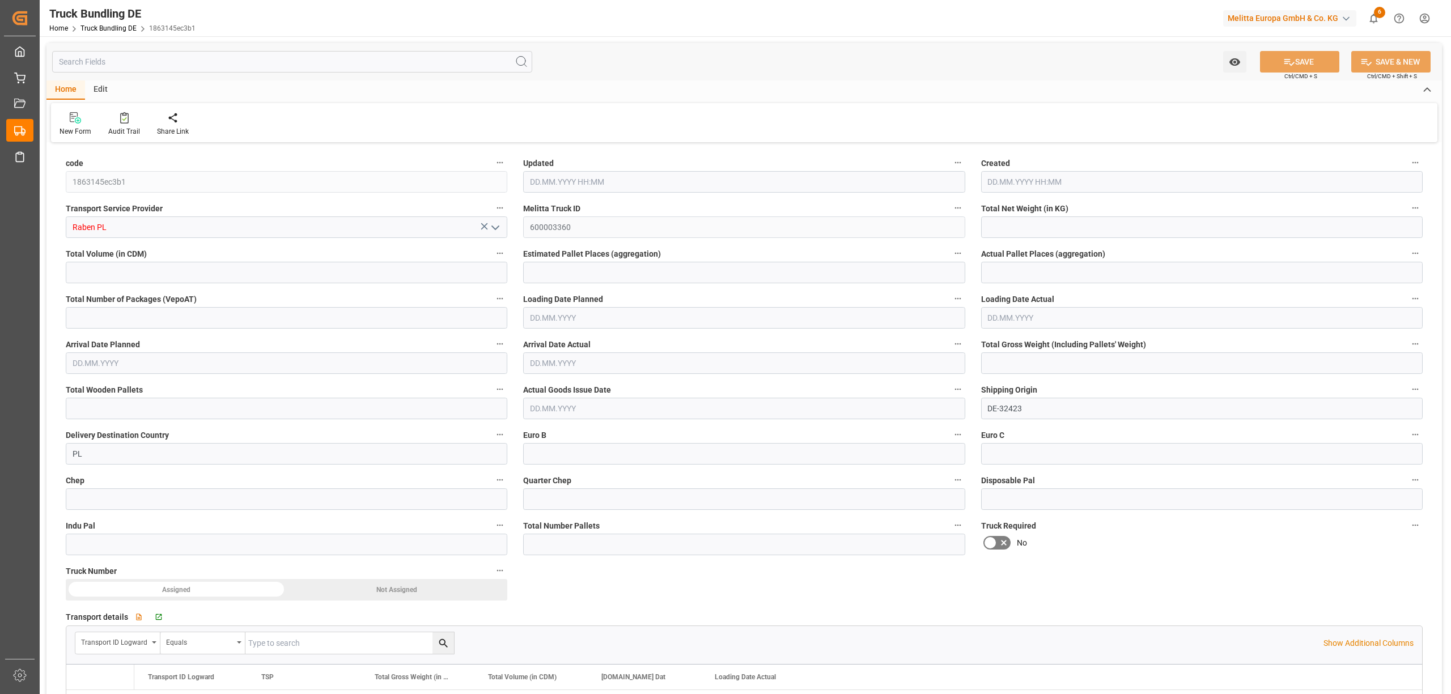
type input "720"
type input "6"
type input "0"
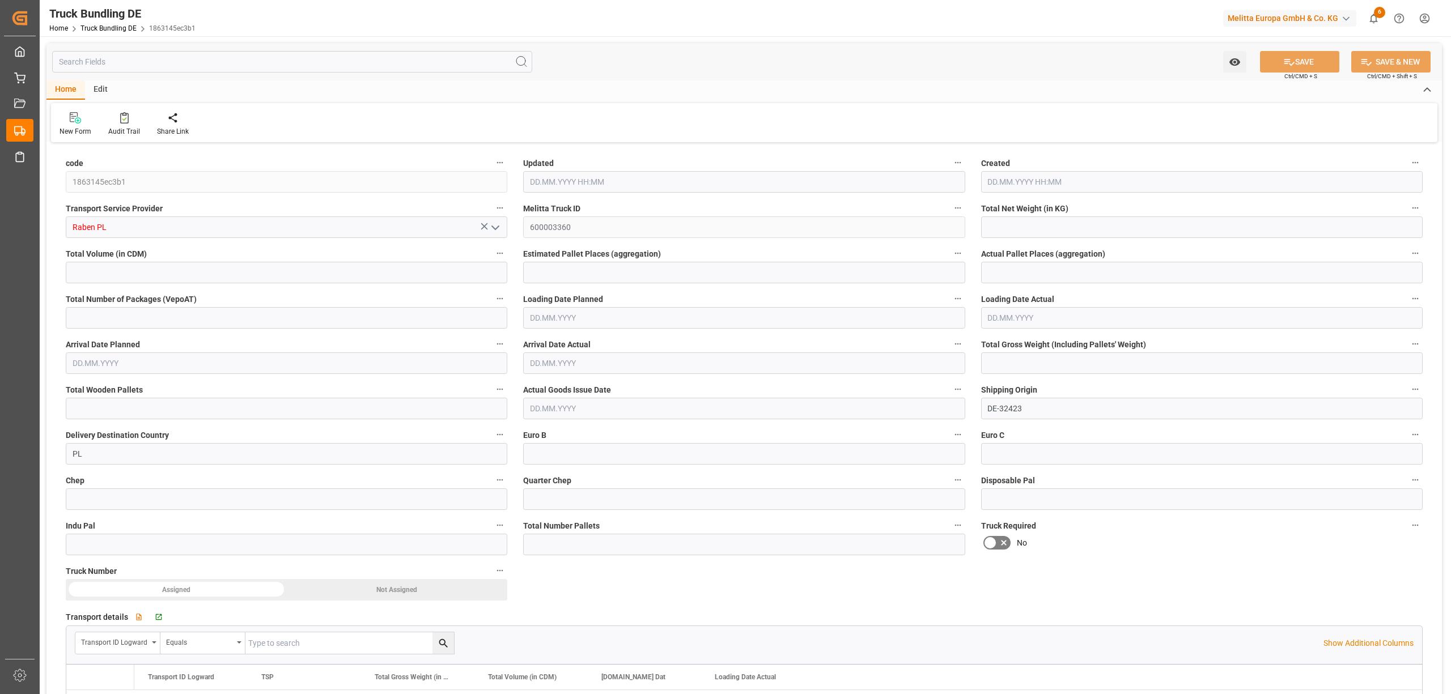
type input "0"
type input "08.10.2025 10:33"
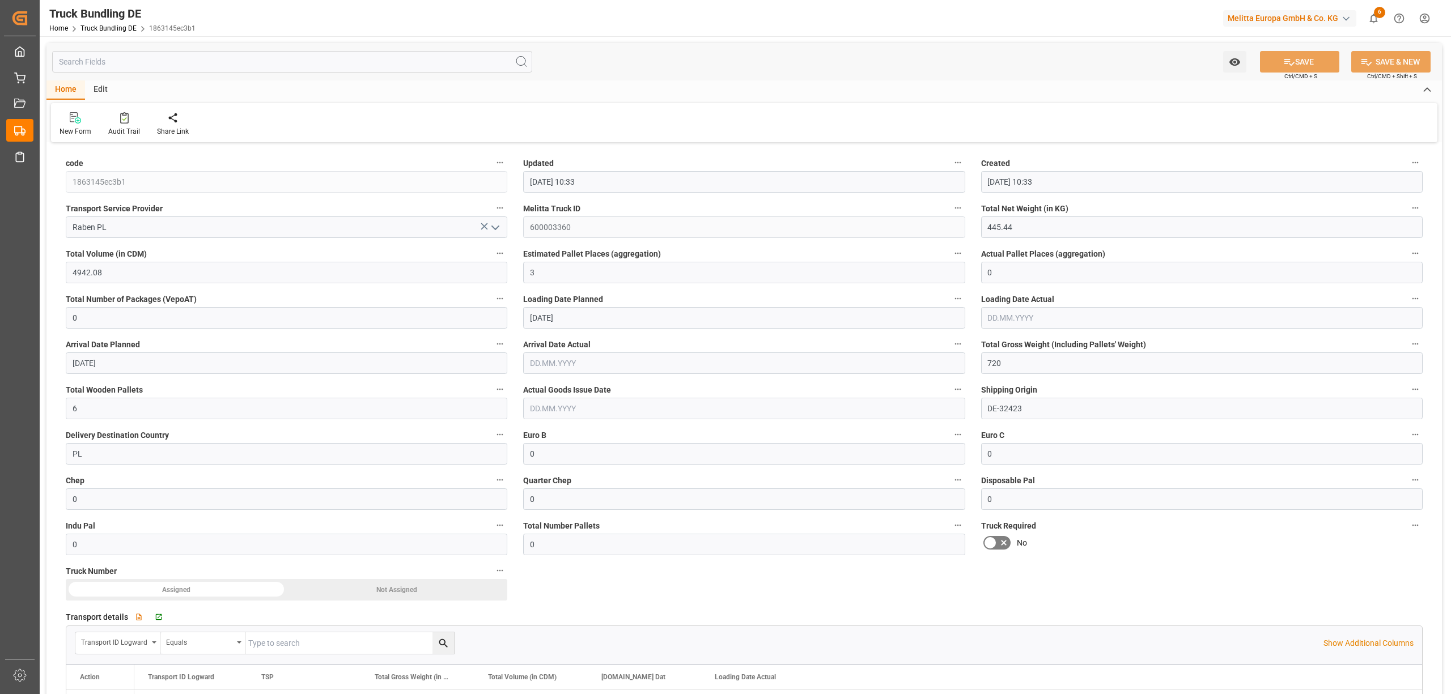
type input "08.10.2025 10:33"
type input "10.10.2025"
type input "16.10.2025"
type input "08.10.2025"
type input "244.642"
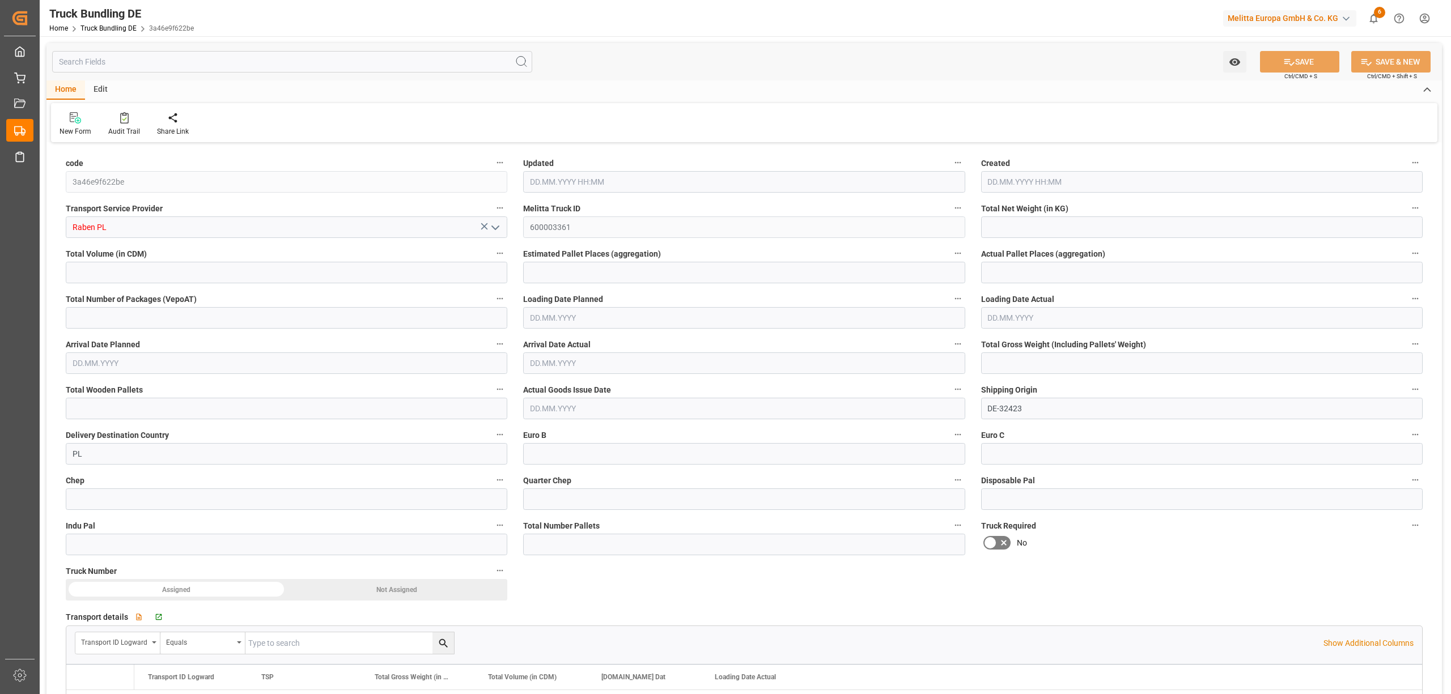
type input "2258.409"
type input "2"
type input "0"
type input "327"
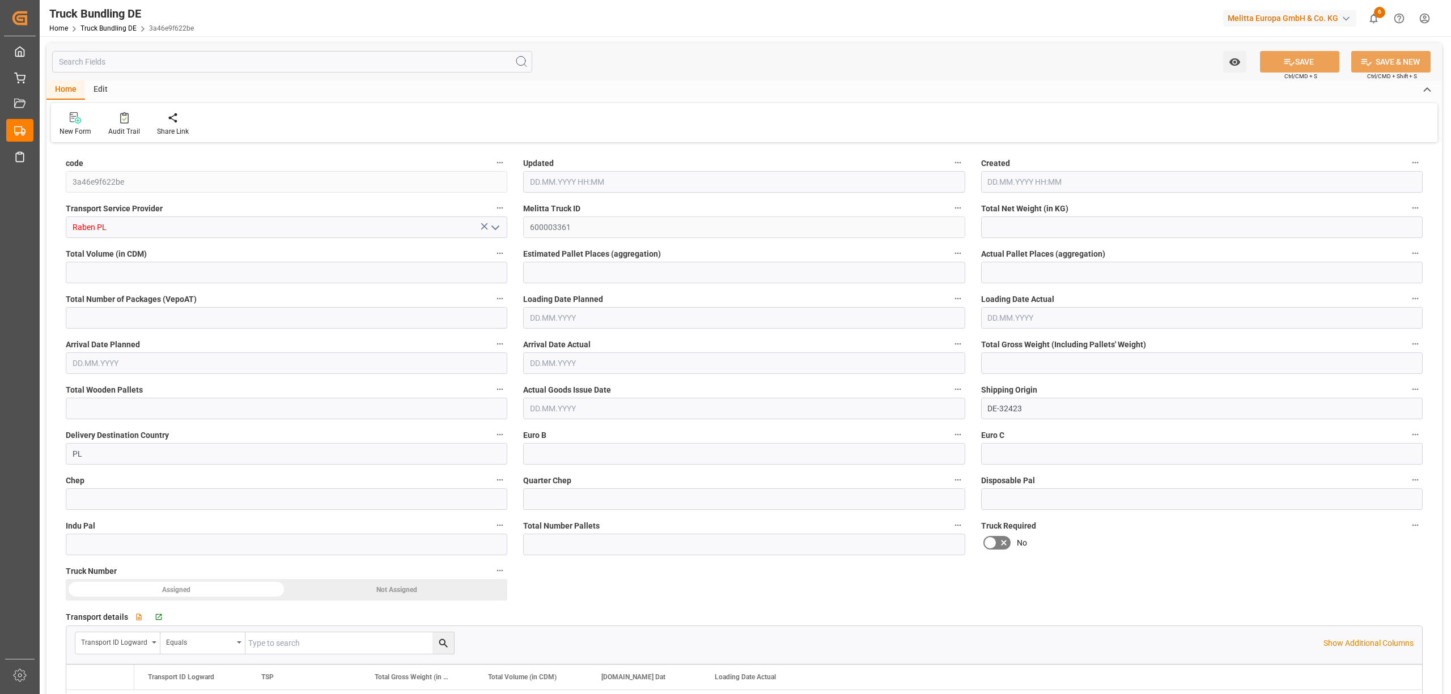
type input "2"
type input "0"
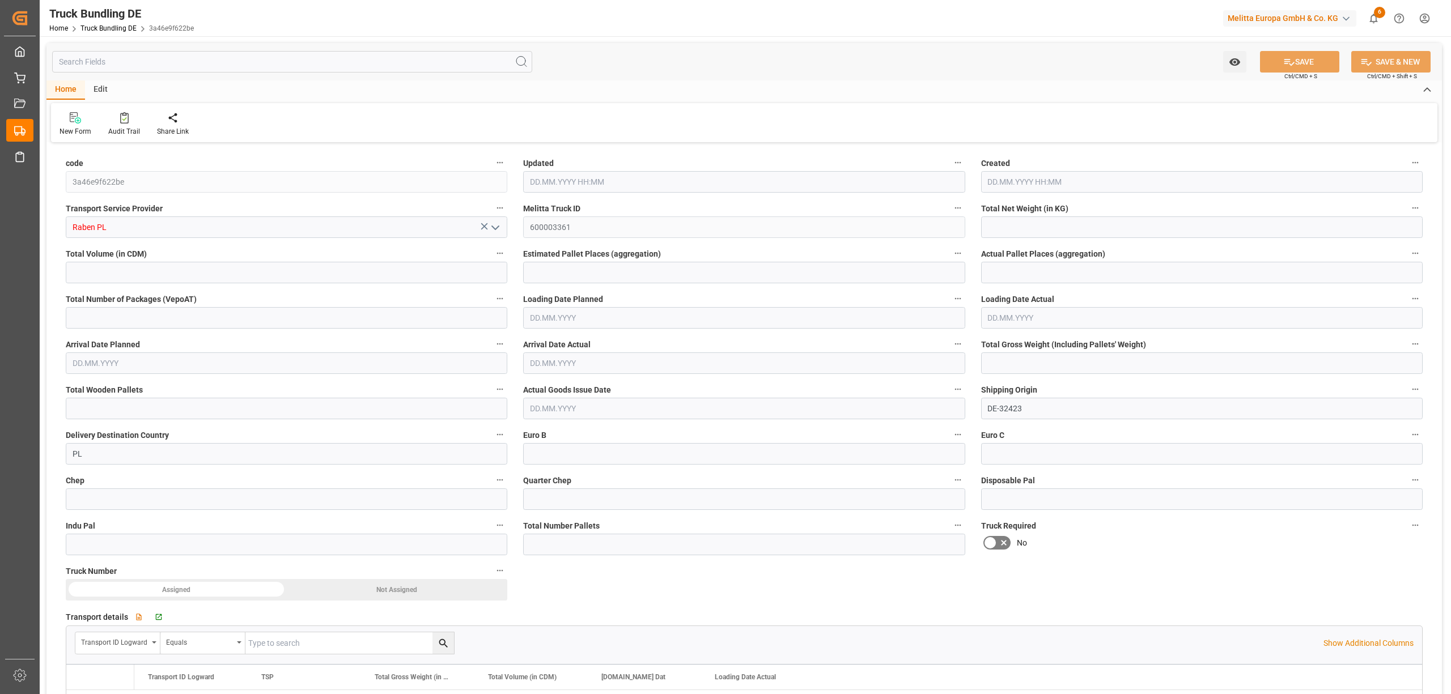
type input "0"
type input "08.10.2025 10:33"
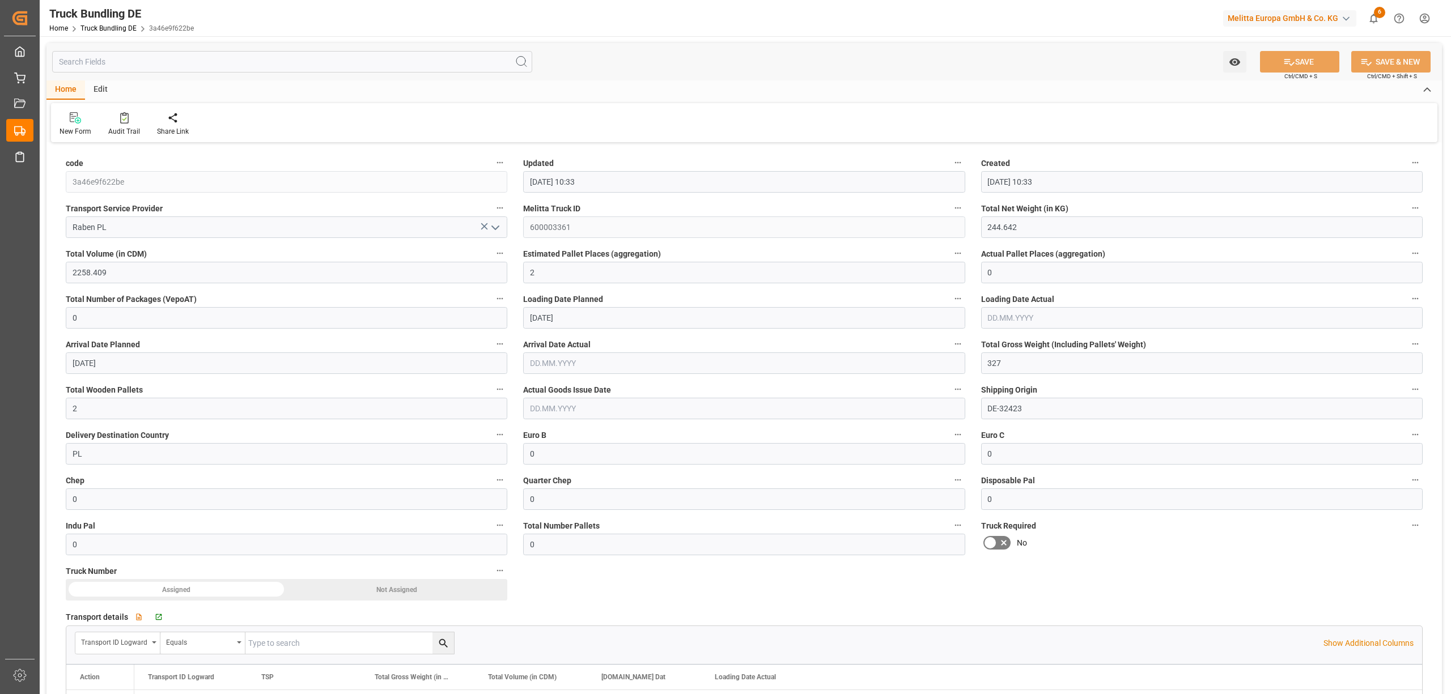
type input "09.10.2025"
type input "14.10.2025"
type input "[DATE]"
type input "[DATE] 10:33"
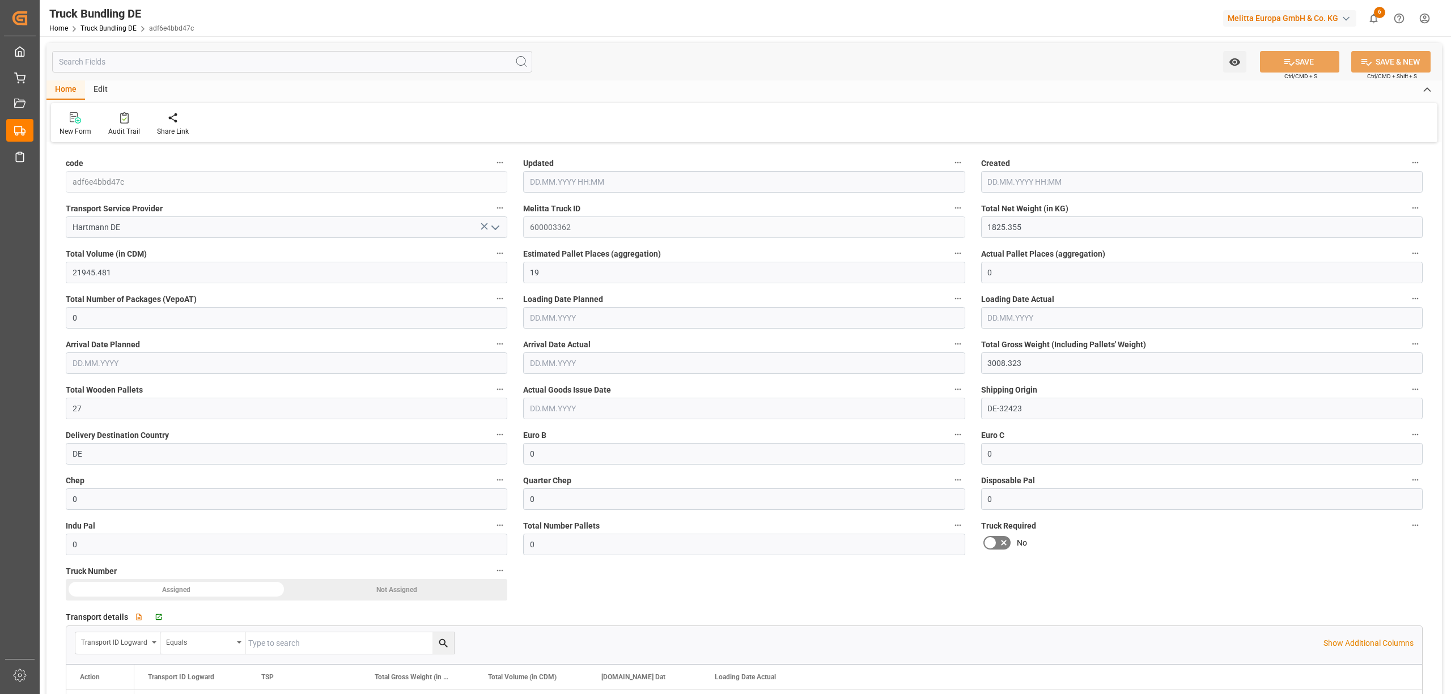
type input "[DATE]"
